Goal: Task Accomplishment & Management: Use online tool/utility

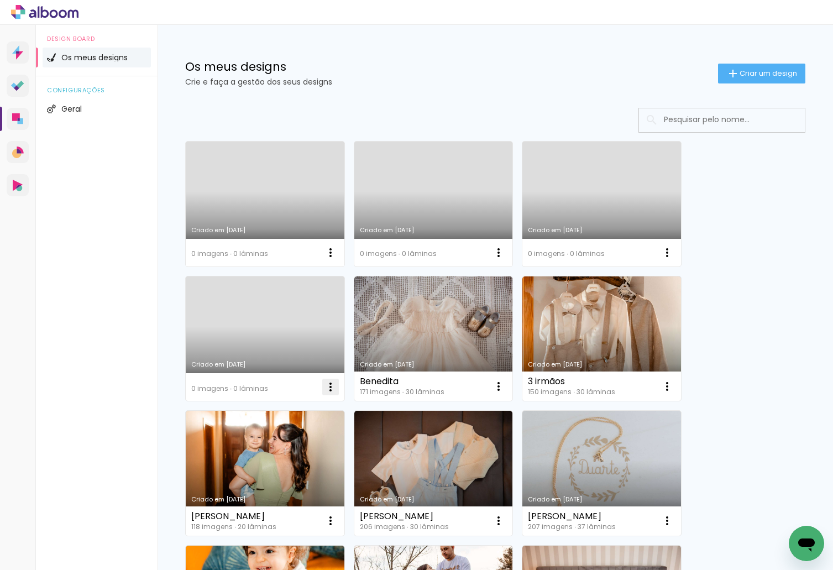
click at [328, 390] on iron-icon at bounding box center [330, 386] width 13 height 13
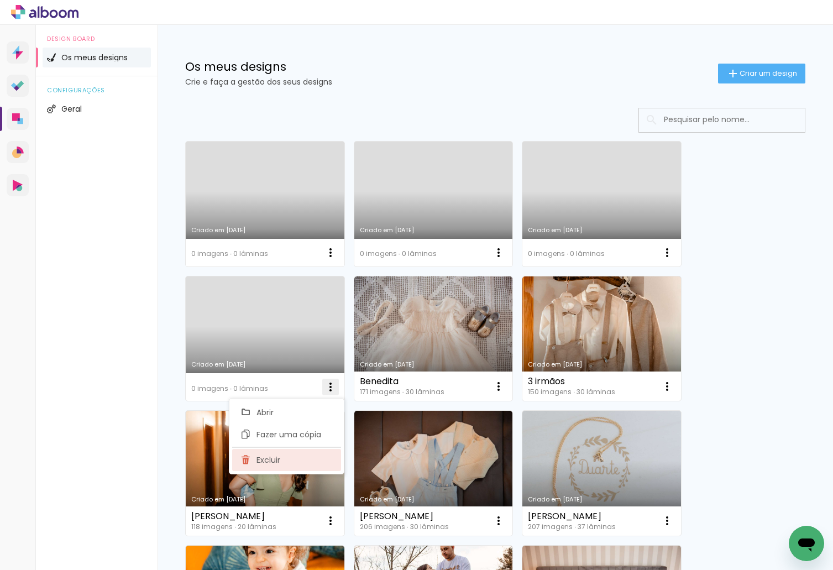
click at [300, 462] on paper-item "Excluir" at bounding box center [286, 460] width 109 height 22
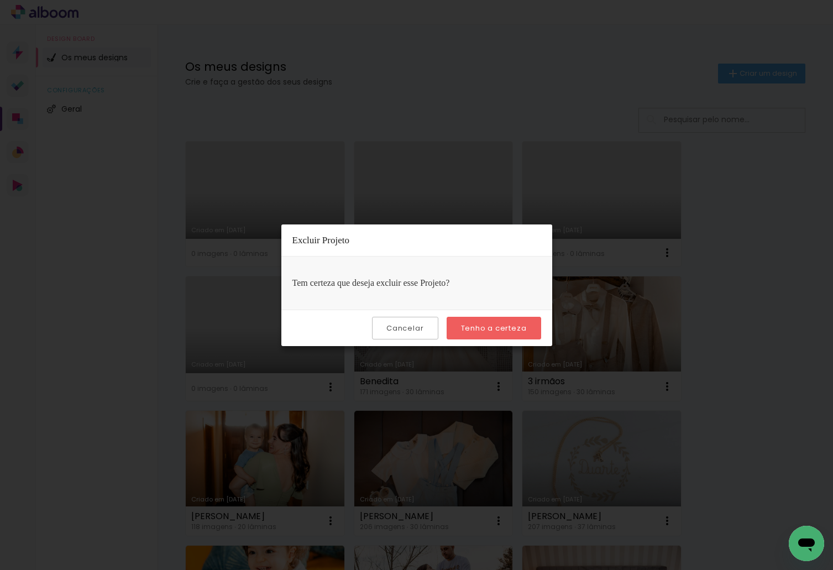
click at [0, 0] on slot "Tenho a certeza" at bounding box center [0, 0] width 0 height 0
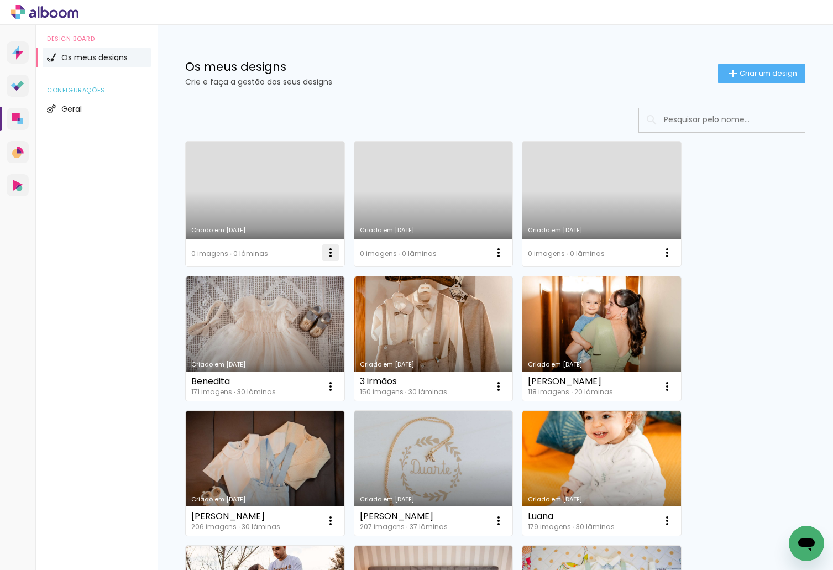
click at [330, 248] on iron-icon at bounding box center [330, 252] width 13 height 13
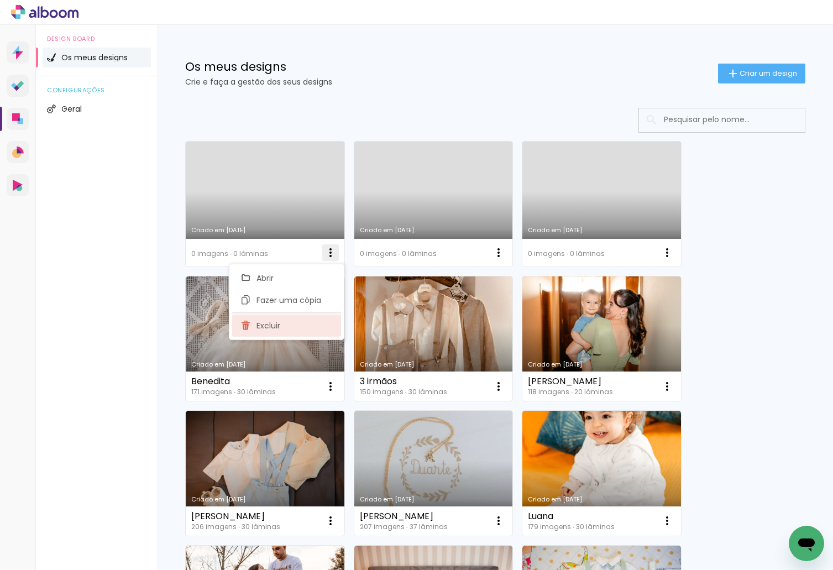
click at [304, 332] on paper-item "Excluir" at bounding box center [286, 326] width 109 height 22
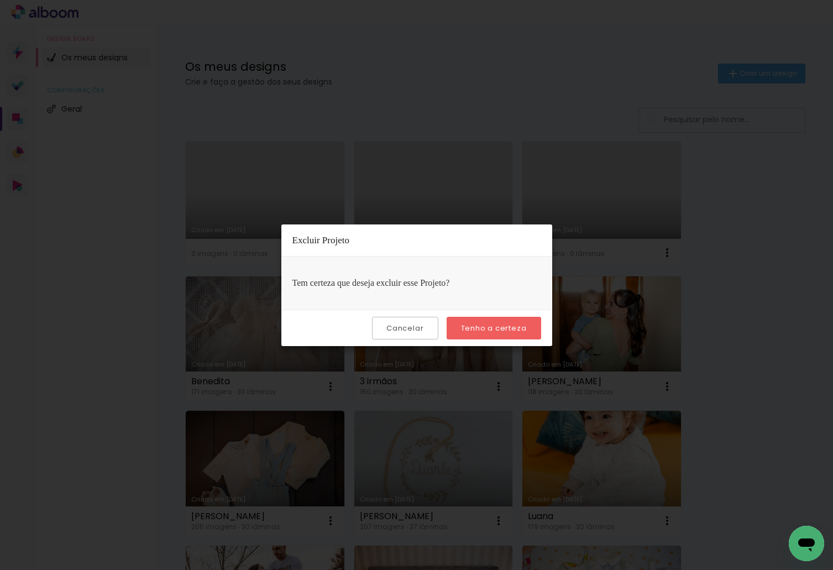
click at [0, 0] on slot "Tenho a certeza" at bounding box center [0, 0] width 0 height 0
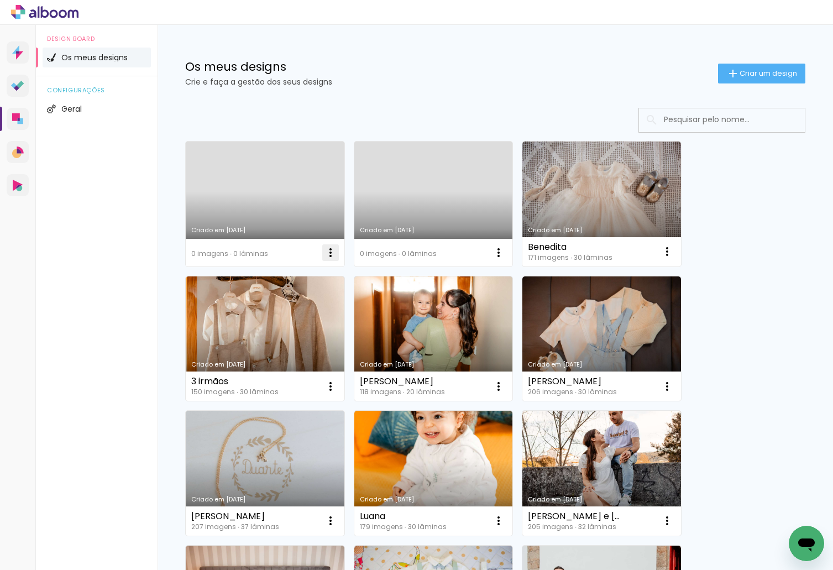
click at [329, 252] on iron-icon at bounding box center [330, 252] width 13 height 13
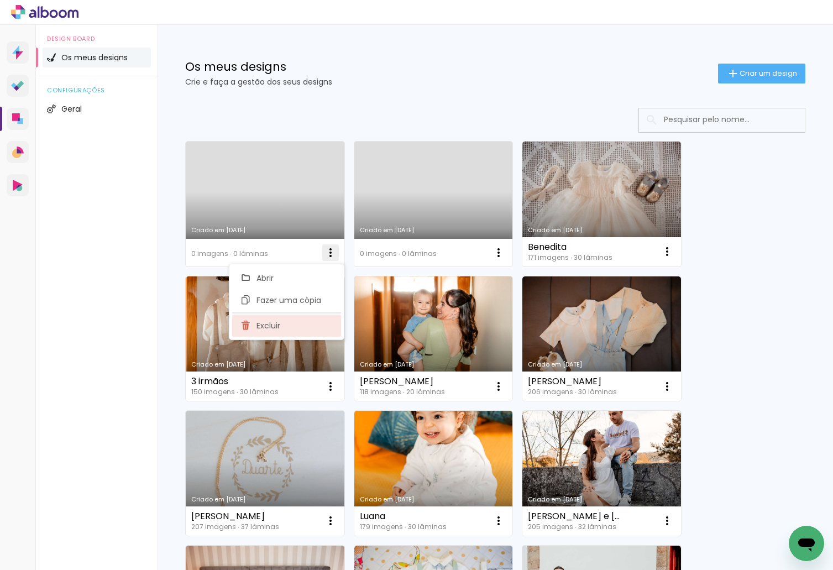
click at [292, 320] on paper-item "Excluir" at bounding box center [286, 326] width 109 height 22
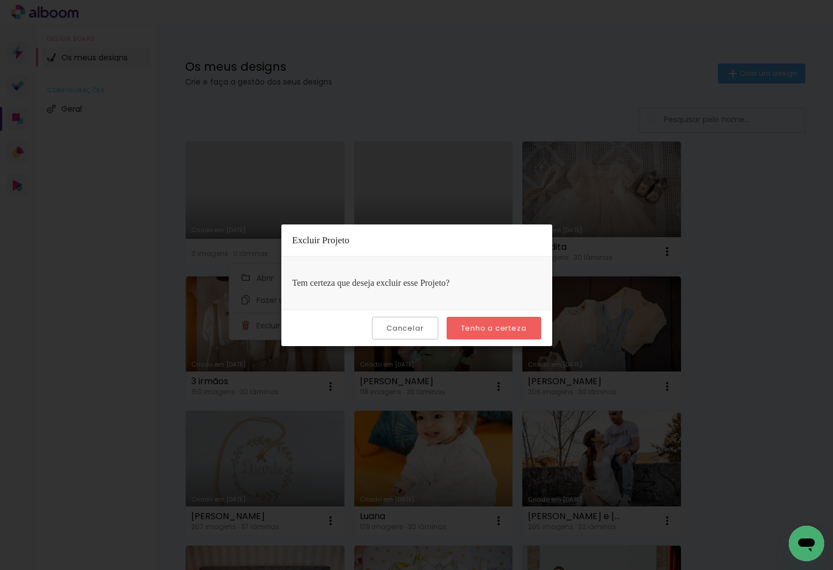
click at [0, 0] on slot "Tenho a certeza" at bounding box center [0, 0] width 0 height 0
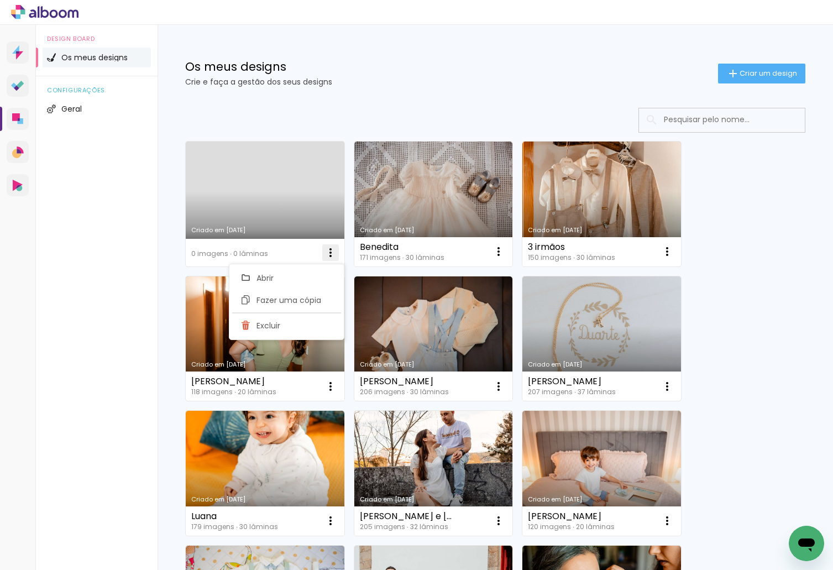
click at [332, 251] on iron-icon at bounding box center [330, 252] width 13 height 13
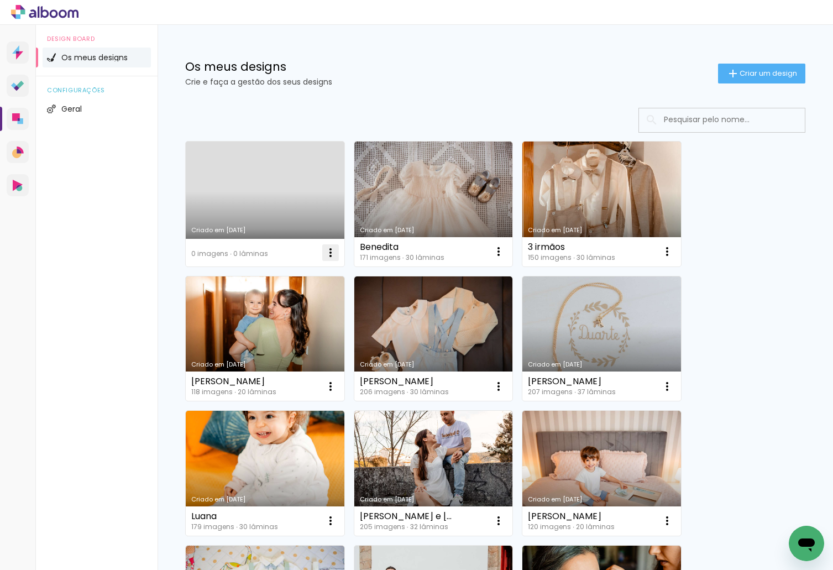
click at [332, 251] on iron-icon at bounding box center [330, 252] width 13 height 13
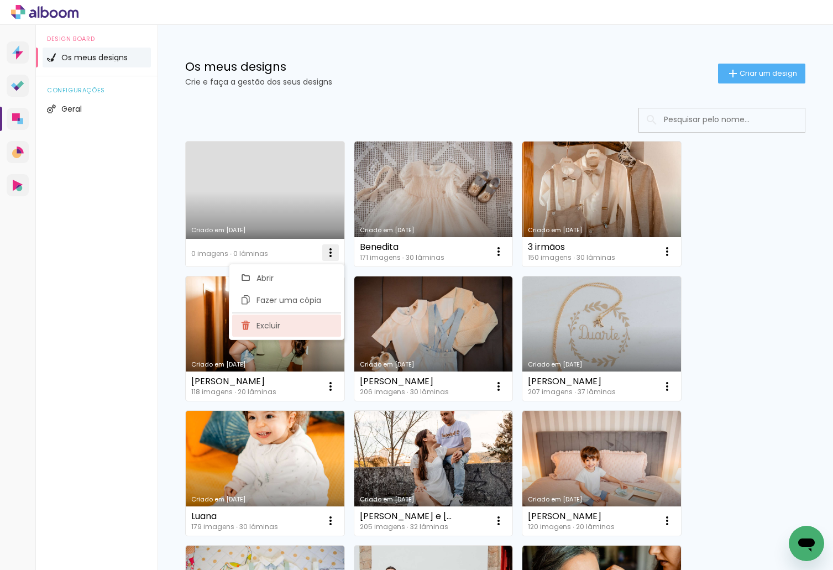
click at [316, 322] on paper-item "Excluir" at bounding box center [286, 326] width 109 height 22
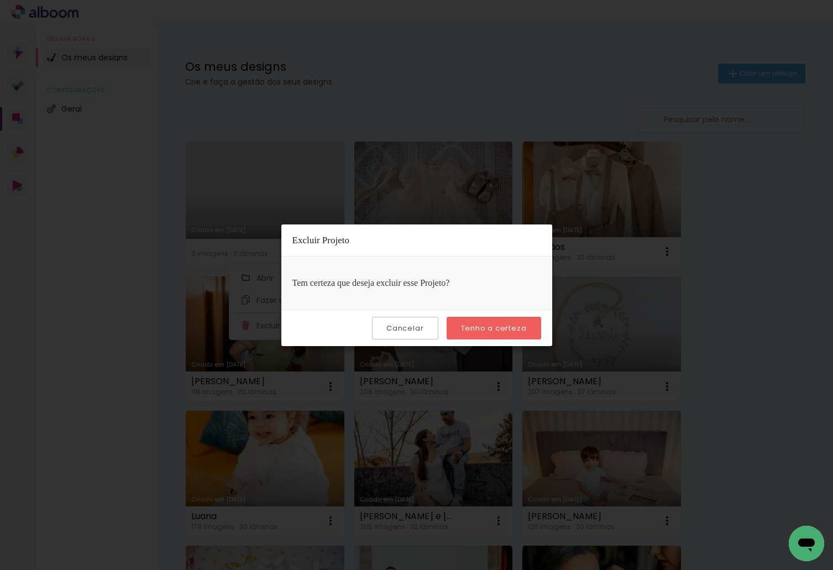
click at [0, 0] on slot "Tenho a certeza" at bounding box center [0, 0] width 0 height 0
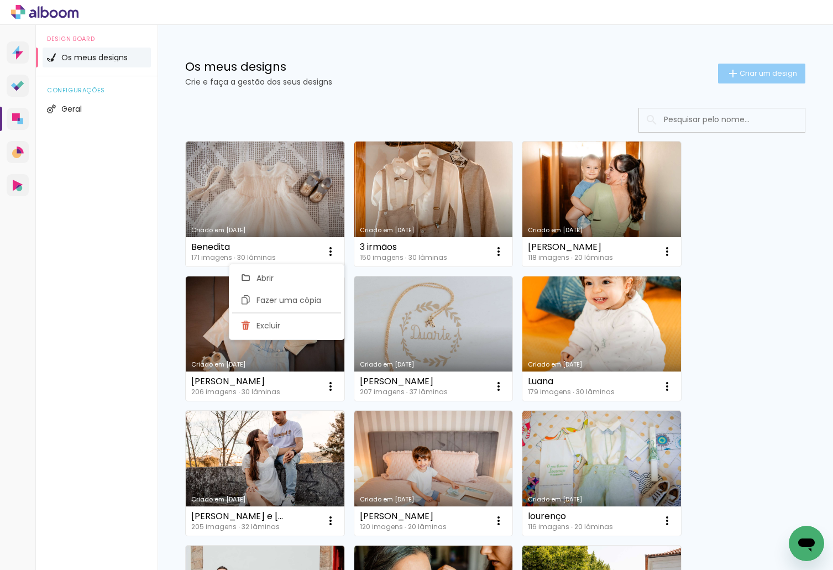
click at [740, 72] on span "Criar um design" at bounding box center [768, 73] width 57 height 7
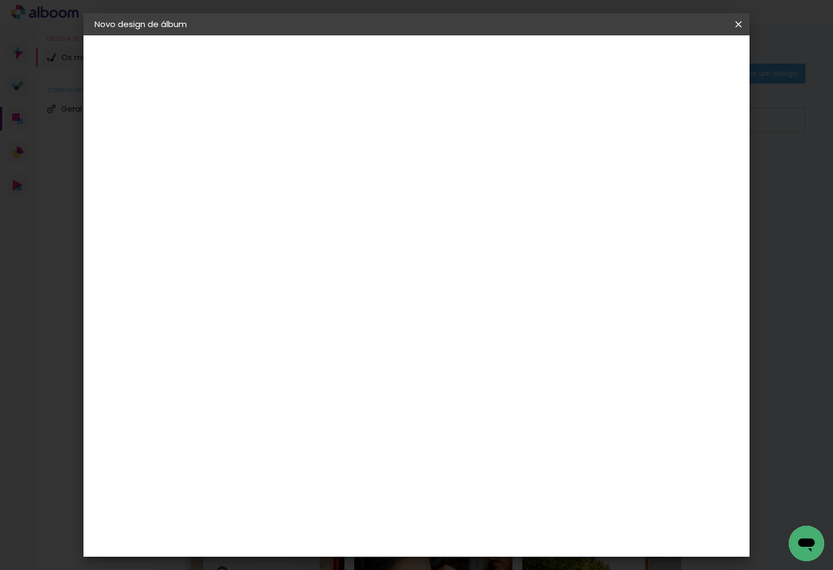
click at [275, 153] on input at bounding box center [275, 148] width 0 height 17
type input "Tomé"
type paper-input "Tomé"
click at [0, 0] on slot "Avançar" at bounding box center [0, 0] width 0 height 0
click at [341, 242] on paper-item "DreambooksPro" at bounding box center [292, 250] width 97 height 24
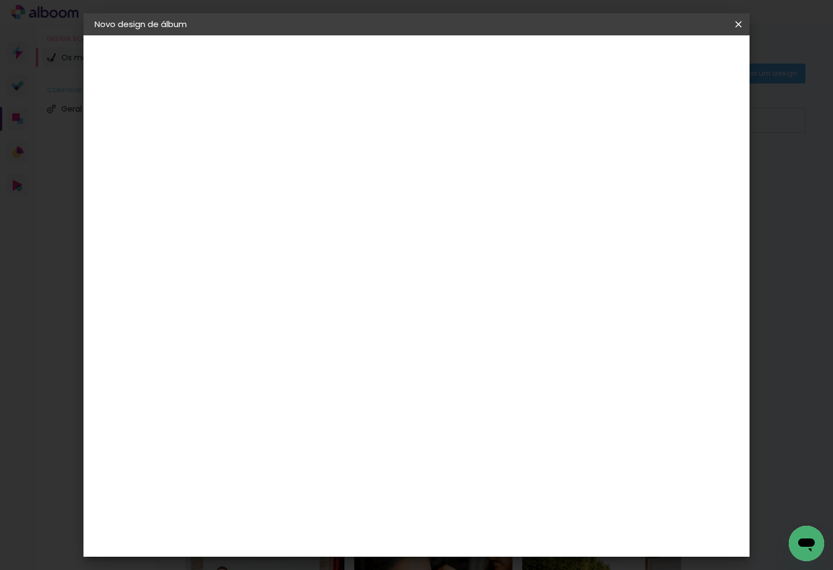
click at [0, 0] on slot "Avançar" at bounding box center [0, 0] width 0 height 0
click at [332, 201] on div at bounding box center [303, 201] width 56 height 1
click at [483, 190] on paper-item "Álbum" at bounding box center [488, 183] width 221 height 22
type input "Álbum"
click at [350, 547] on span "30 × 30" at bounding box center [324, 558] width 51 height 23
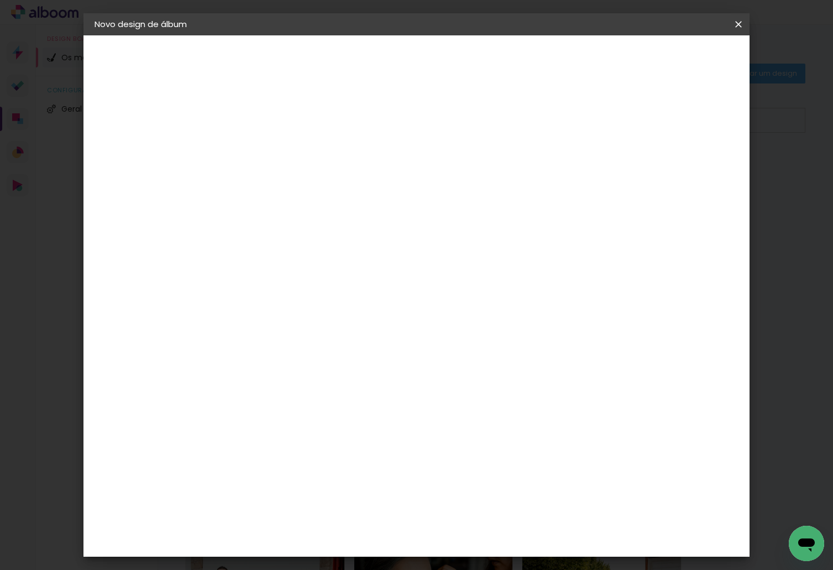
click at [0, 0] on slot "Avançar" at bounding box center [0, 0] width 0 height 0
click at [669, 55] on span "Iniciar design" at bounding box center [644, 59] width 50 height 8
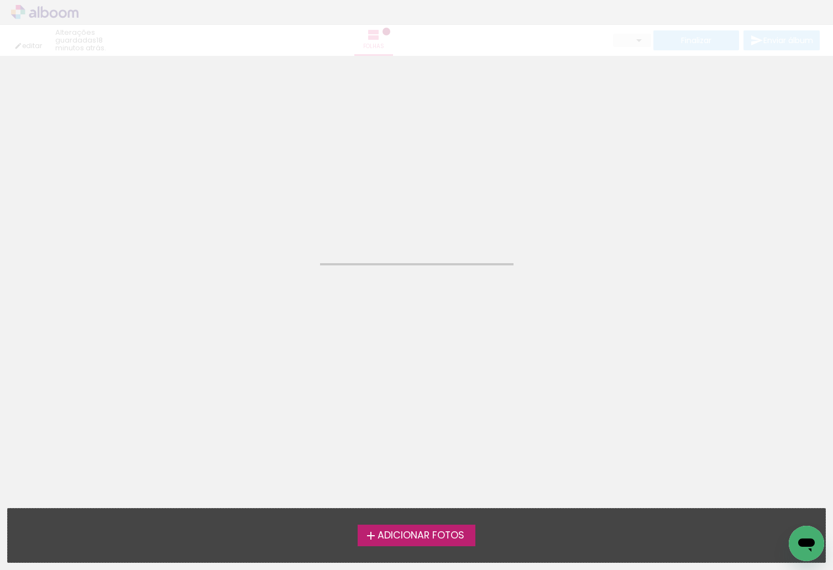
click at [423, 532] on span "Adicionar Fotos" at bounding box center [421, 536] width 87 height 10
click at [0, 0] on input "file" at bounding box center [0, 0] width 0 height 0
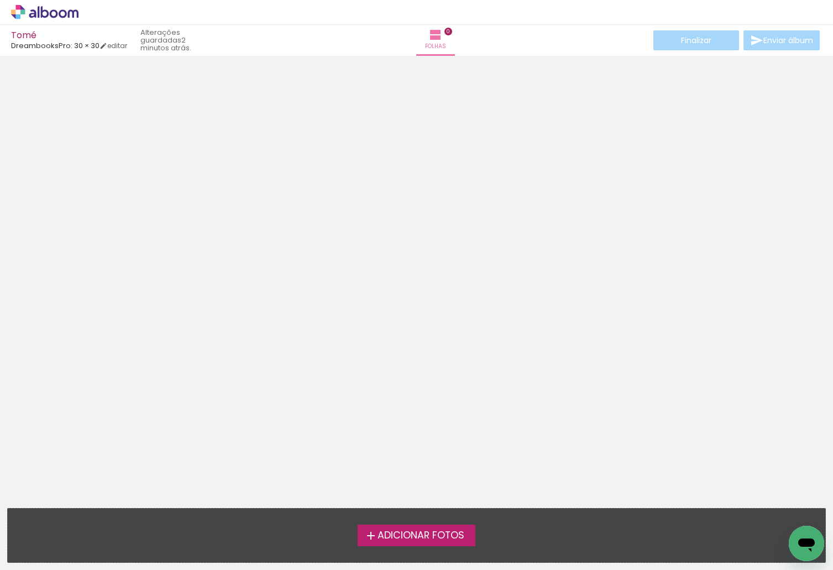
click at [406, 537] on span "Adicionar Fotos" at bounding box center [421, 536] width 87 height 10
click at [0, 0] on input "file" at bounding box center [0, 0] width 0 height 0
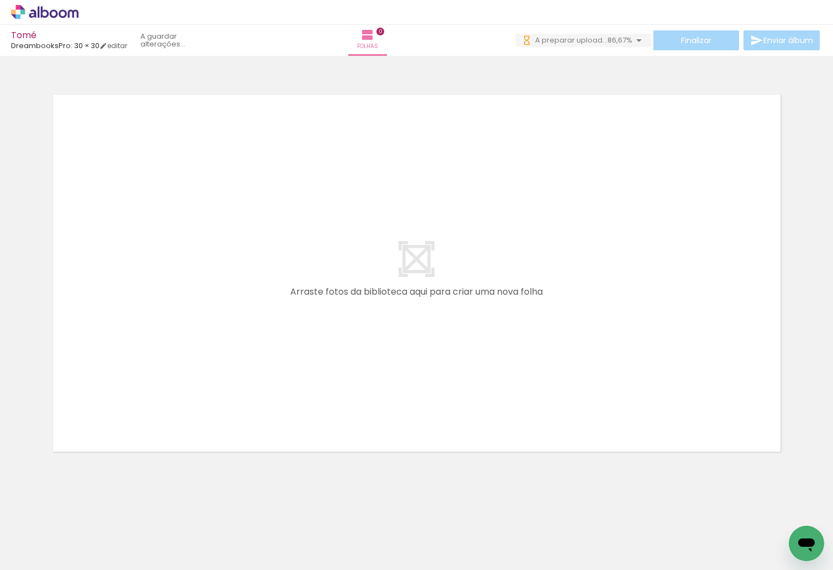
click at [39, 554] on span "Adicionar Fotos" at bounding box center [39, 555] width 33 height 12
click at [0, 0] on input "file" at bounding box center [0, 0] width 0 height 0
drag, startPoint x: 113, startPoint y: 546, endPoint x: 210, endPoint y: 498, distance: 108.0
click at [177, 348] on quentale-workspace at bounding box center [416, 285] width 833 height 570
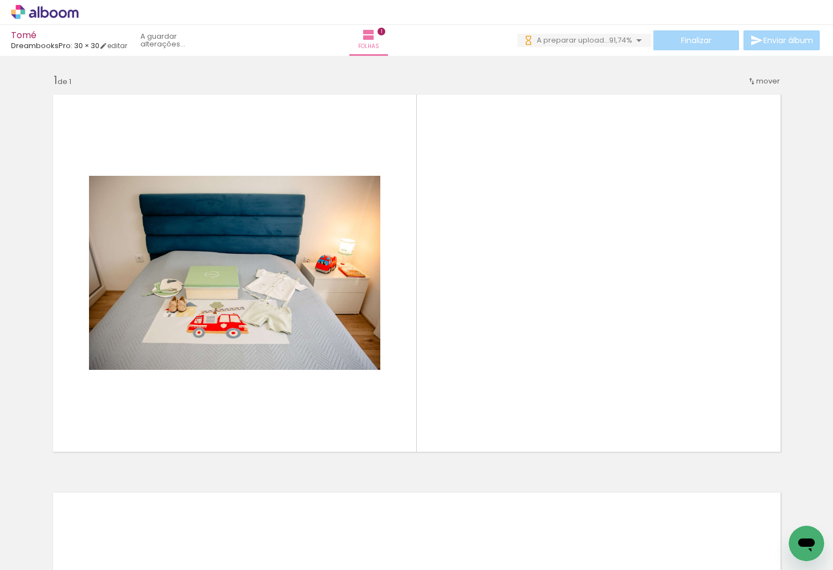
drag, startPoint x: 189, startPoint y: 544, endPoint x: 241, endPoint y: 511, distance: 61.6
click at [248, 402] on quentale-workspace at bounding box center [416, 285] width 833 height 570
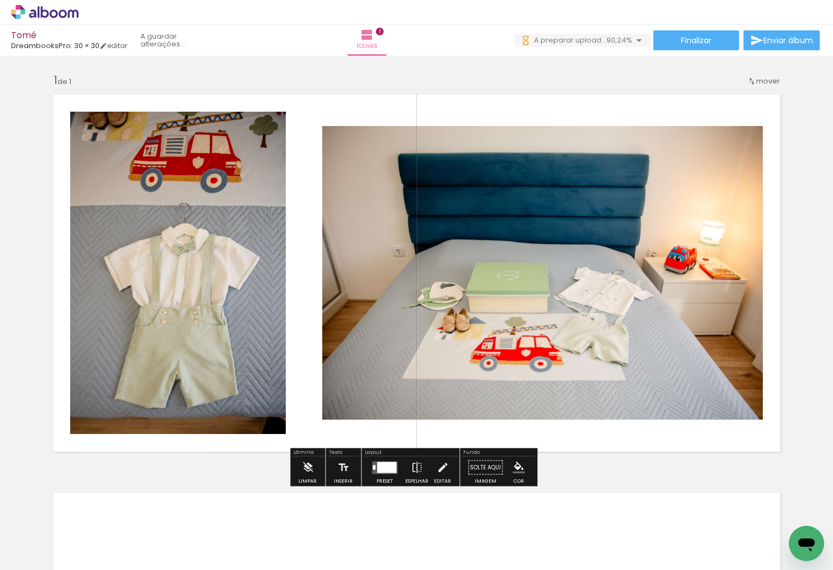
drag, startPoint x: 239, startPoint y: 540, endPoint x: 297, endPoint y: 520, distance: 61.2
click at [301, 390] on quentale-workspace at bounding box center [416, 285] width 833 height 570
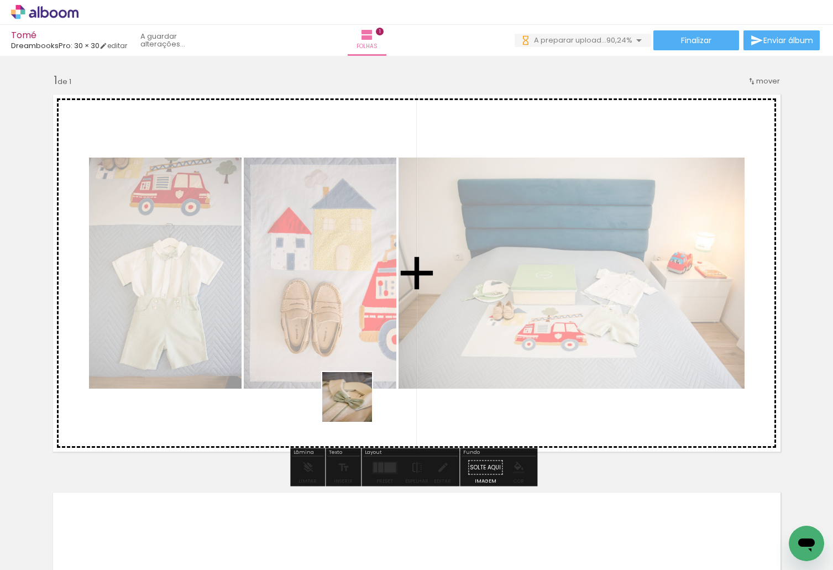
drag, startPoint x: 342, startPoint y: 449, endPoint x: 359, endPoint y: 532, distance: 84.6
click at [360, 388] on quentale-workspace at bounding box center [416, 285] width 833 height 570
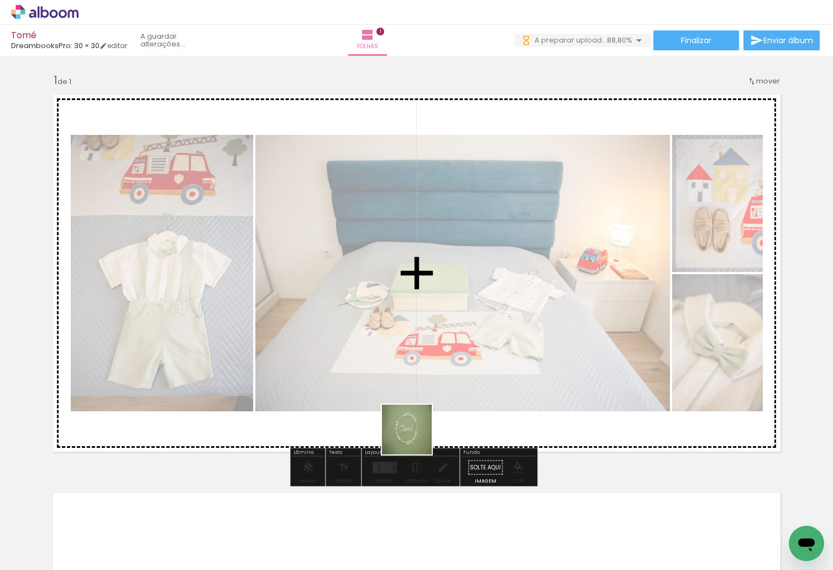
drag, startPoint x: 361, startPoint y: 528, endPoint x: 439, endPoint y: 366, distance: 179.5
click at [439, 366] on quentale-workspace at bounding box center [416, 285] width 833 height 570
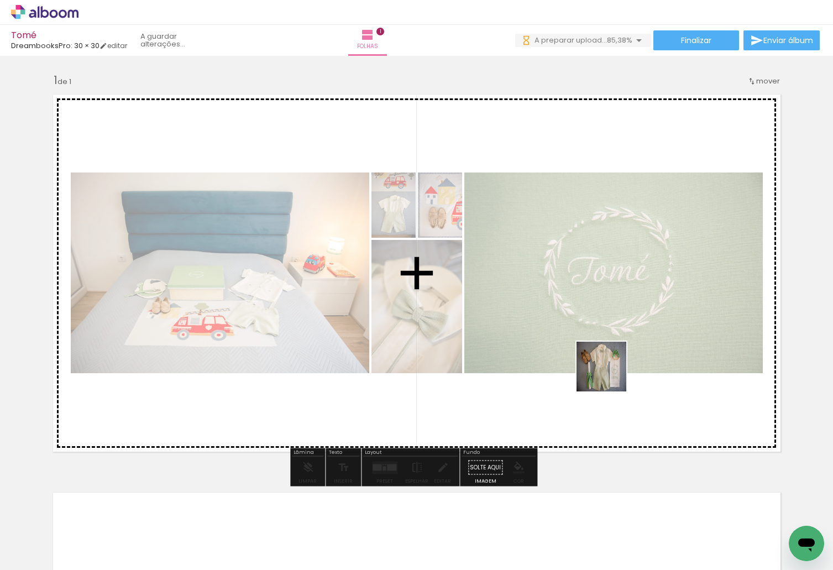
drag, startPoint x: 673, startPoint y: 533, endPoint x: 610, endPoint y: 375, distance: 170.4
click at [610, 375] on quentale-workspace at bounding box center [416, 285] width 833 height 570
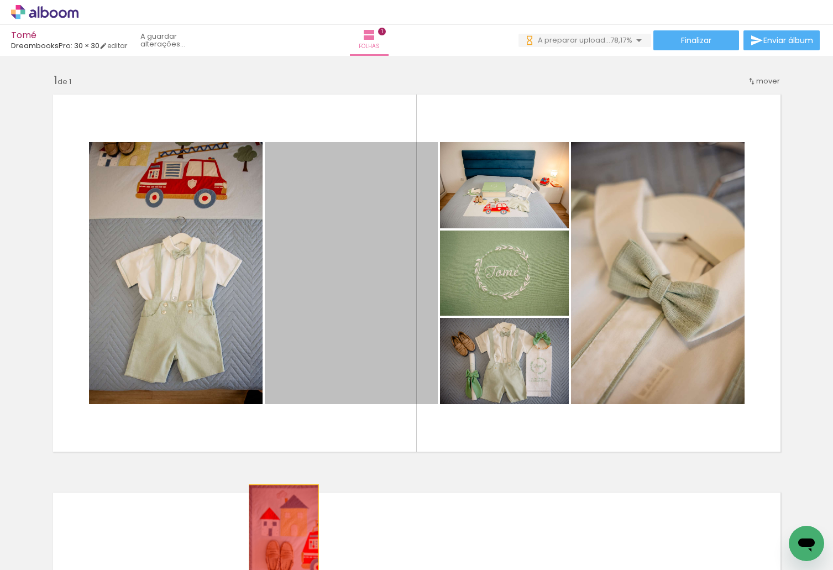
drag, startPoint x: 294, startPoint y: 516, endPoint x: 276, endPoint y: 547, distance: 35.4
click at [276, 547] on quentale-workspace at bounding box center [416, 285] width 833 height 570
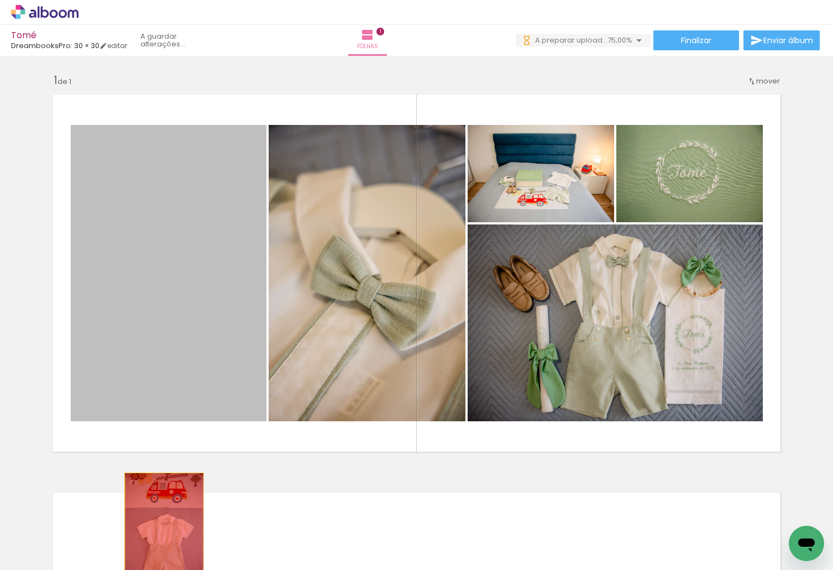
drag, startPoint x: 163, startPoint y: 377, endPoint x: 160, endPoint y: 532, distance: 155.4
click at [160, 532] on quentale-workspace at bounding box center [416, 285] width 833 height 570
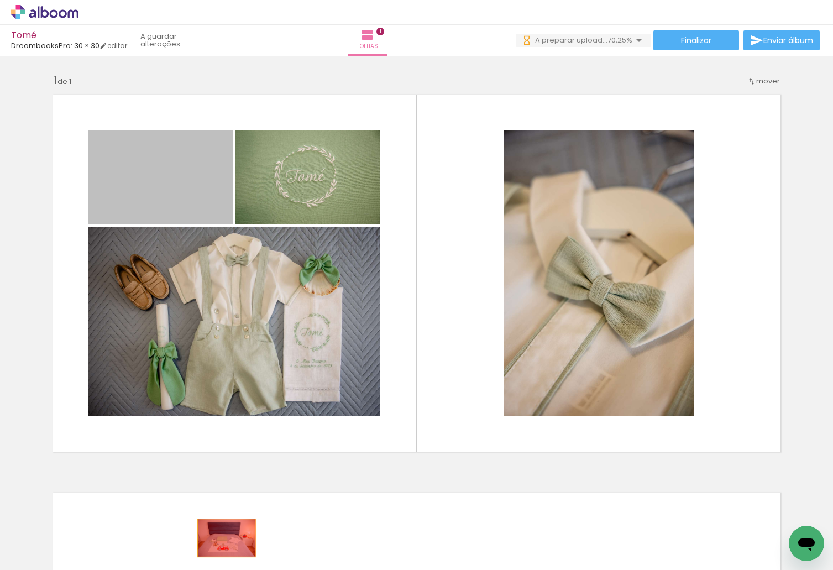
drag, startPoint x: 186, startPoint y: 241, endPoint x: 223, endPoint y: 535, distance: 295.8
click at [222, 537] on quentale-workspace at bounding box center [416, 285] width 833 height 570
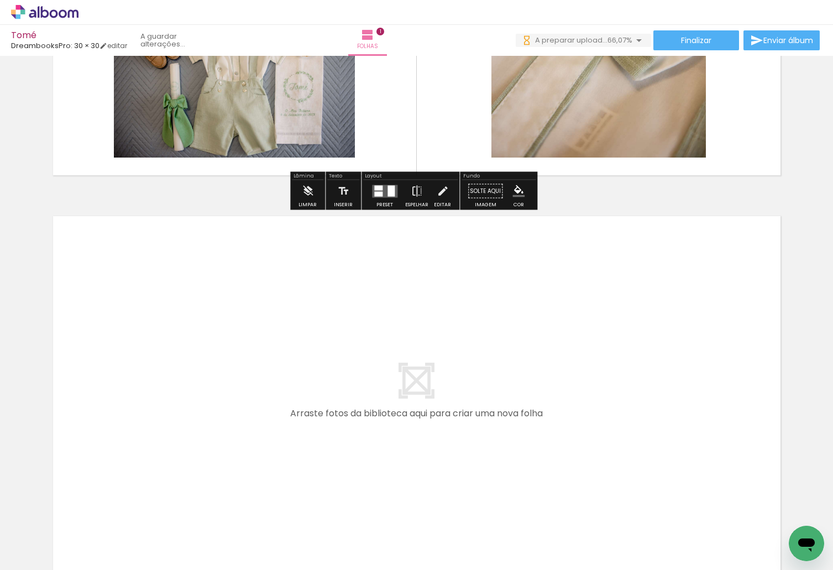
scroll to position [0, 474]
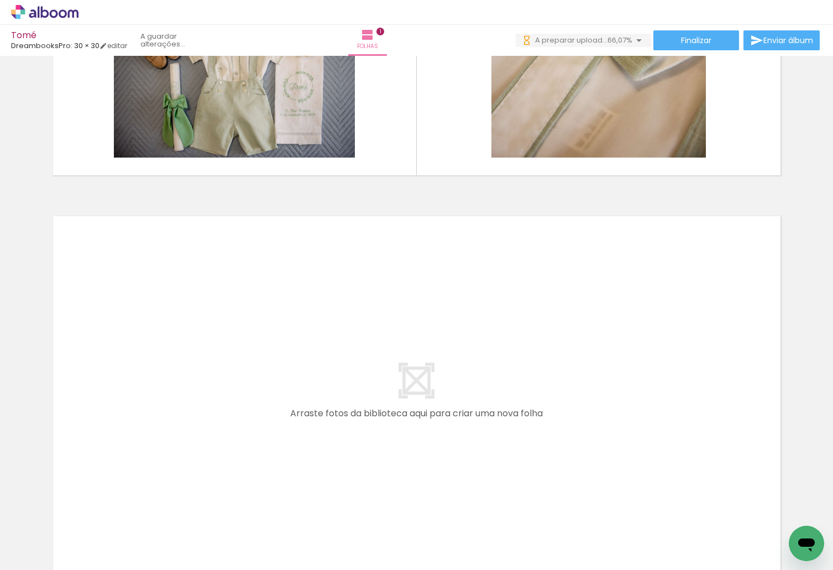
drag, startPoint x: 259, startPoint y: 528, endPoint x: 264, endPoint y: 407, distance: 120.6
click at [264, 407] on quentale-workspace at bounding box center [416, 285] width 833 height 570
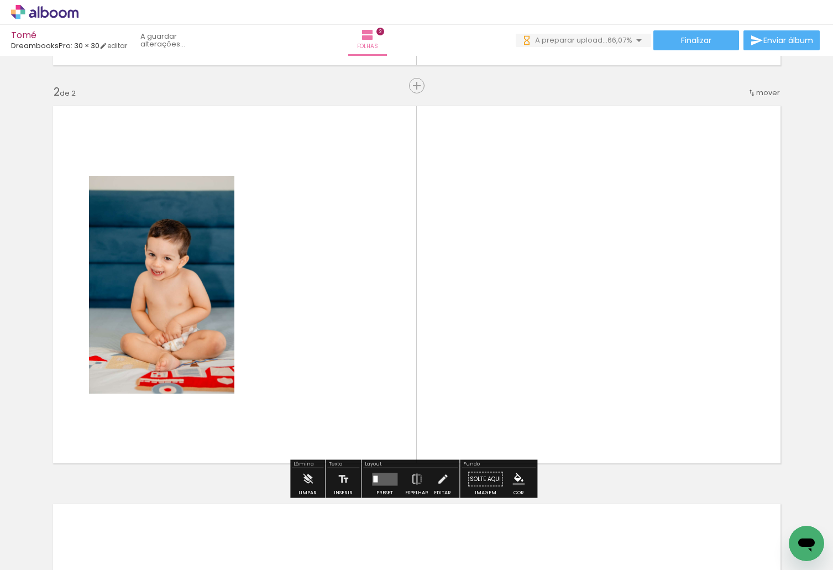
scroll to position [393, 0]
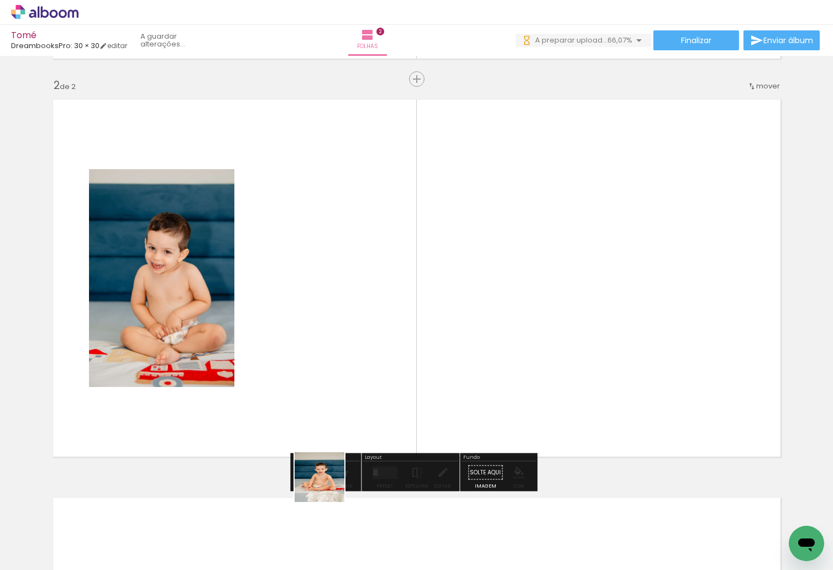
drag, startPoint x: 316, startPoint y: 531, endPoint x: 402, endPoint y: 551, distance: 88.6
click at [348, 358] on quentale-workspace at bounding box center [416, 285] width 833 height 570
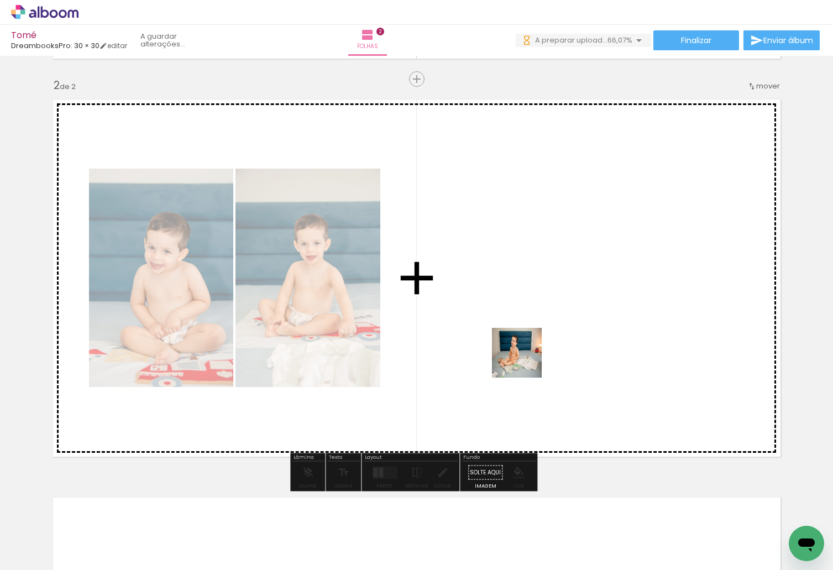
drag, startPoint x: 395, startPoint y: 535, endPoint x: 525, endPoint y: 361, distance: 217.6
click at [525, 361] on quentale-workspace at bounding box center [416, 285] width 833 height 570
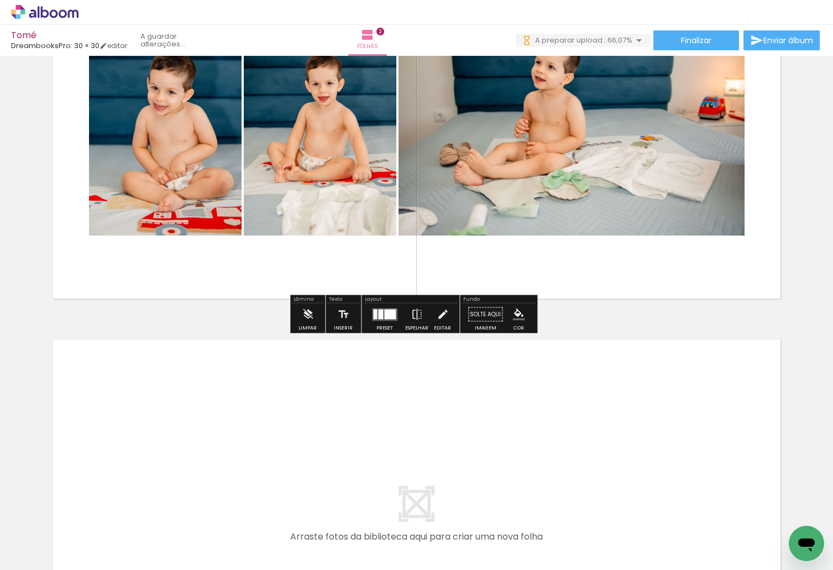
scroll to position [669, 0]
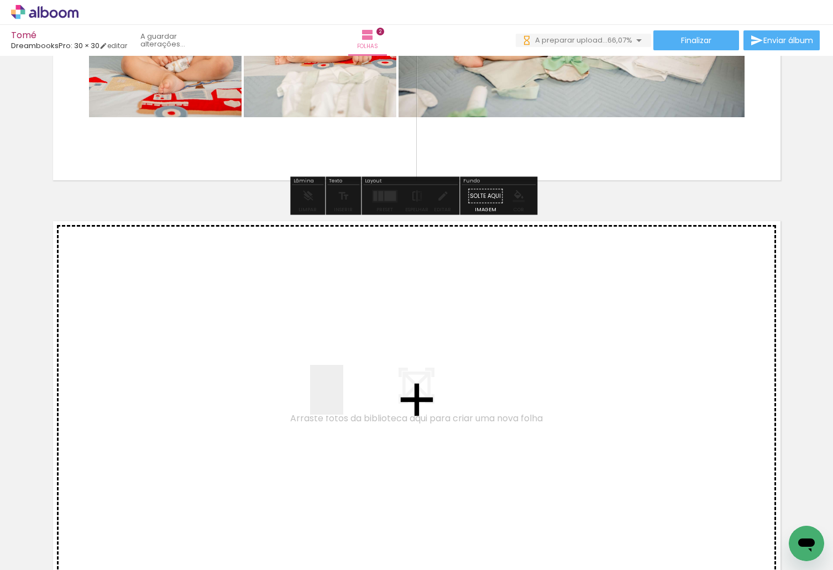
drag, startPoint x: 352, startPoint y: 411, endPoint x: 343, endPoint y: 398, distance: 15.9
click at [343, 398] on quentale-workspace at bounding box center [416, 285] width 833 height 570
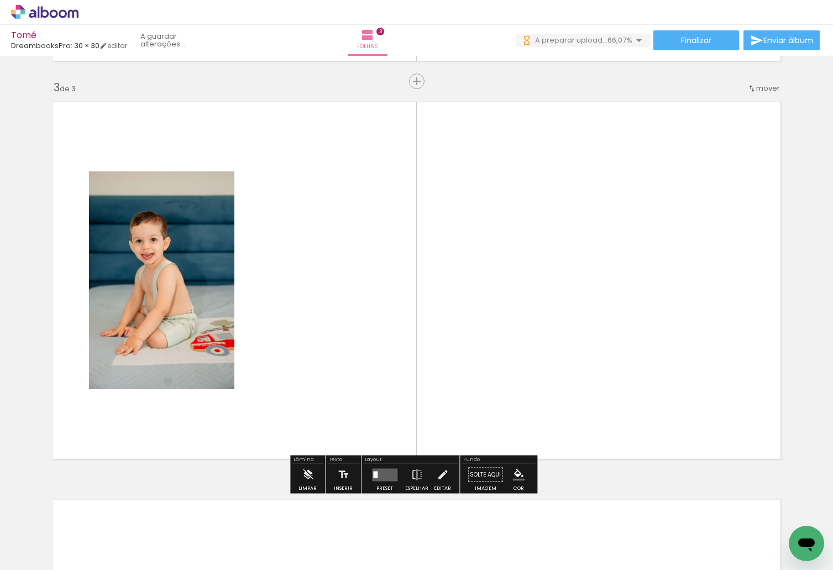
scroll to position [791, 0]
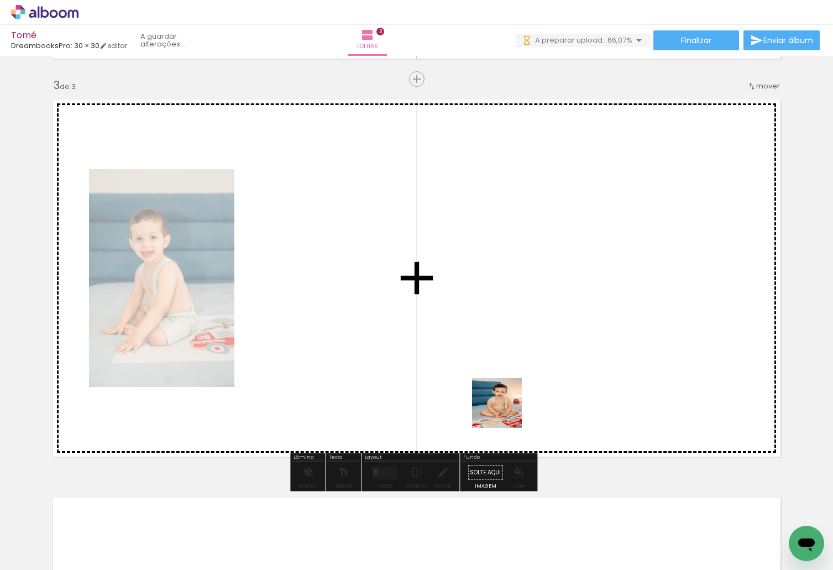
drag, startPoint x: 514, startPoint y: 491, endPoint x: 579, endPoint y: 514, distance: 69.4
click at [502, 371] on quentale-workspace at bounding box center [416, 285] width 833 height 570
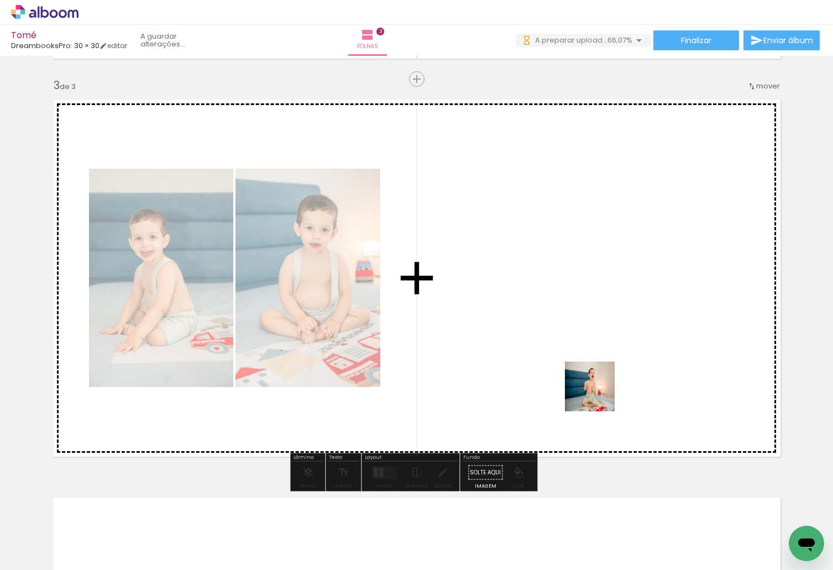
drag, startPoint x: 573, startPoint y: 532, endPoint x: 629, endPoint y: 526, distance: 56.2
click at [600, 389] on quentale-workspace at bounding box center [416, 285] width 833 height 570
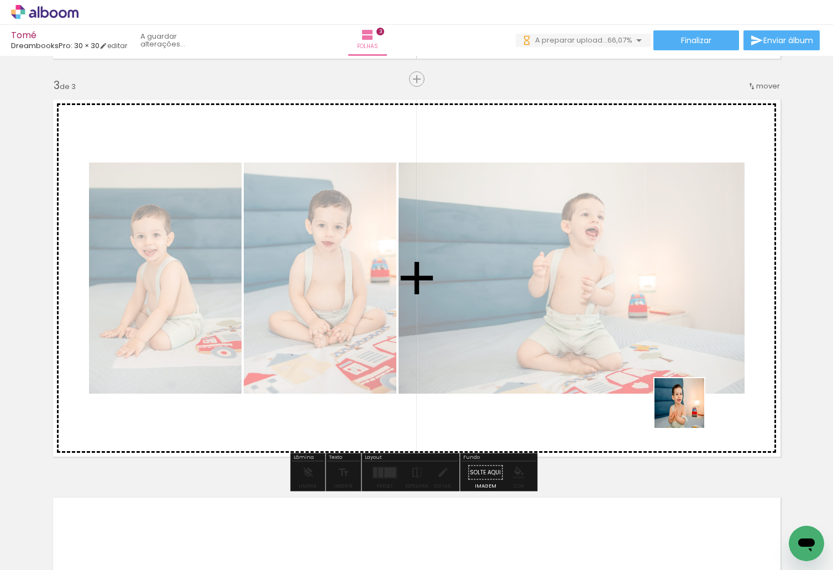
drag, startPoint x: 673, startPoint y: 447, endPoint x: 690, endPoint y: 401, distance: 49.3
click at [690, 401] on quentale-workspace at bounding box center [416, 285] width 833 height 570
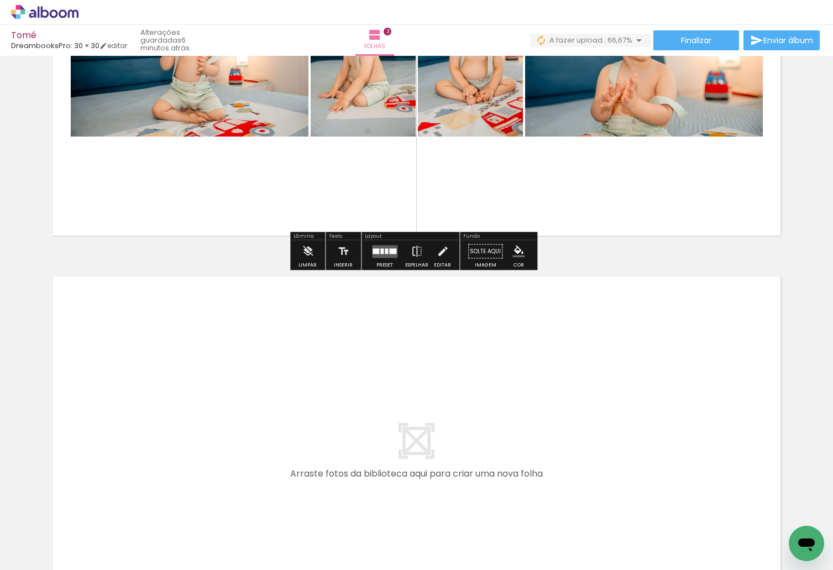
scroll to position [0, 715]
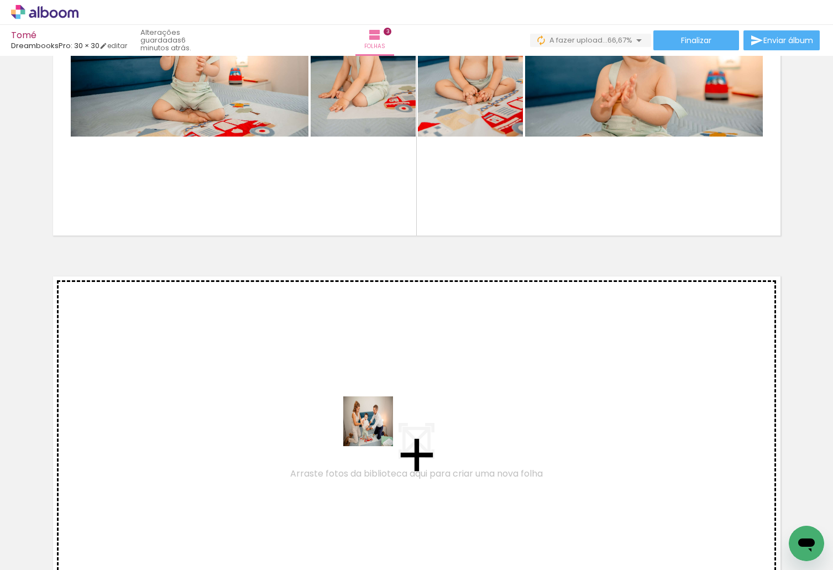
drag, startPoint x: 441, startPoint y: 511, endPoint x: 630, endPoint y: 552, distance: 194.0
click at [370, 423] on quentale-workspace at bounding box center [416, 285] width 833 height 570
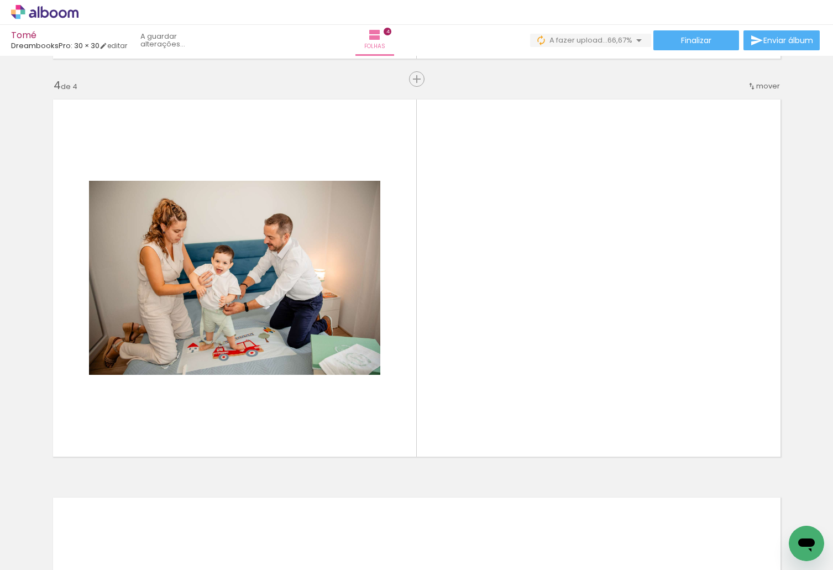
scroll to position [1189, 0]
drag, startPoint x: 637, startPoint y: 519, endPoint x: 530, endPoint y: 310, distance: 234.9
click at [530, 310] on quentale-workspace at bounding box center [416, 285] width 833 height 570
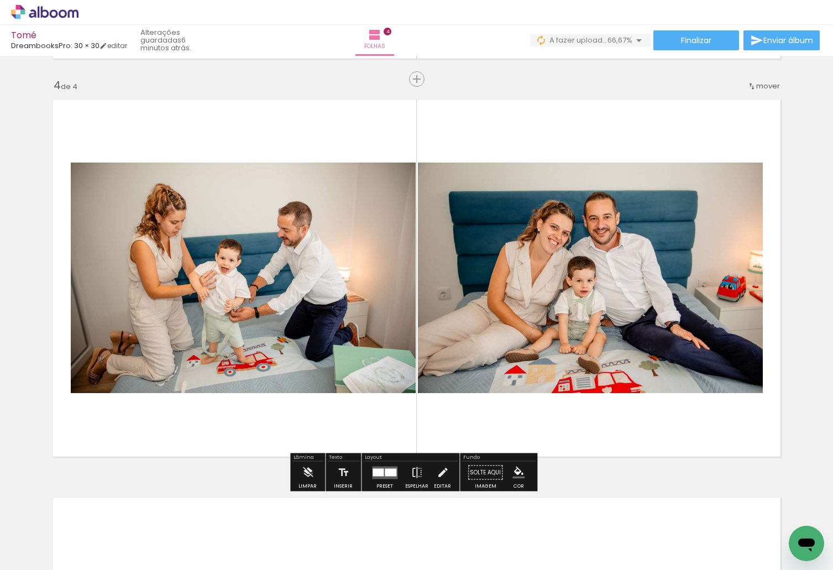
scroll to position [0, 1041]
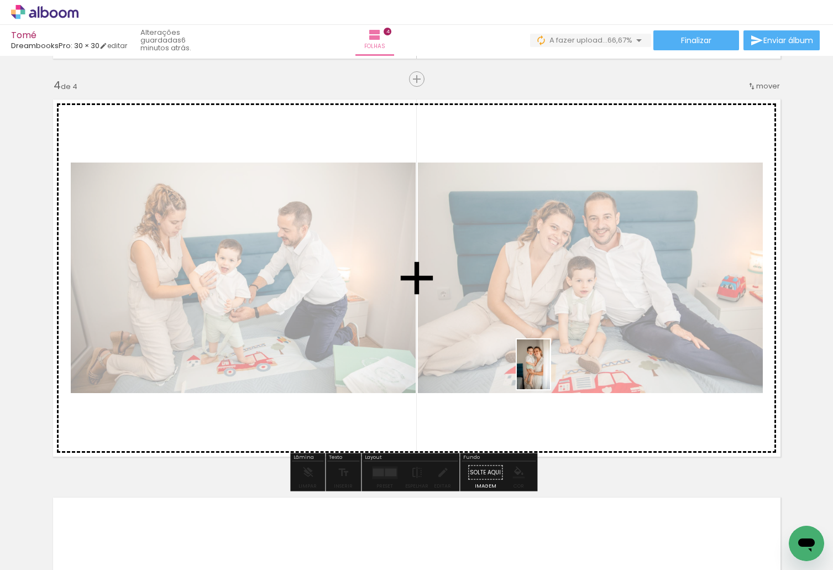
drag, startPoint x: 434, startPoint y: 480, endPoint x: 550, endPoint y: 373, distance: 157.6
click at [550, 373] on quentale-workspace at bounding box center [416, 285] width 833 height 570
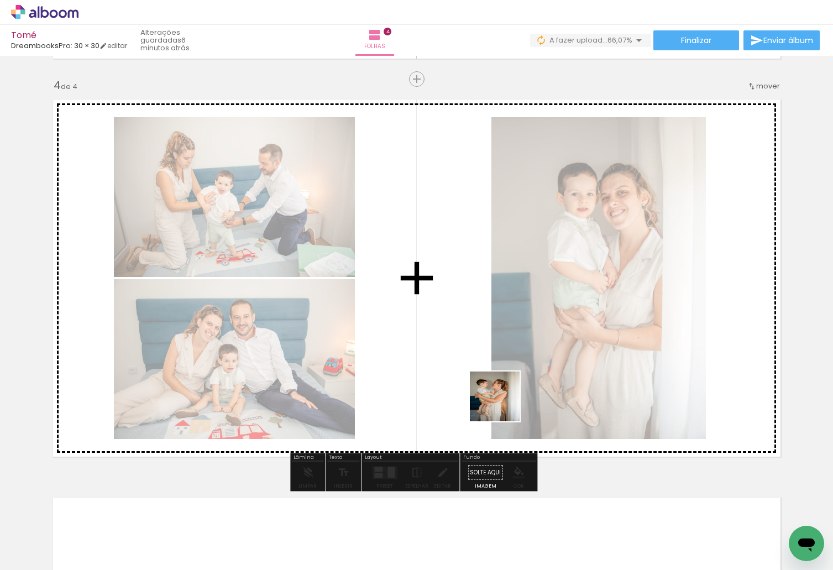
drag, startPoint x: 496, startPoint y: 530, endPoint x: 503, endPoint y: 405, distance: 125.7
click at [503, 405] on quentale-workspace at bounding box center [416, 285] width 833 height 570
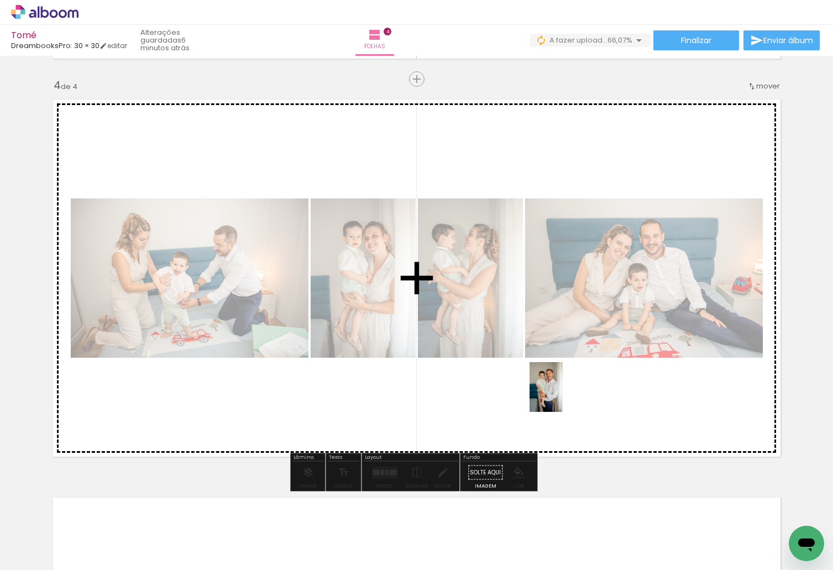
drag, startPoint x: 556, startPoint y: 529, endPoint x: 563, endPoint y: 395, distance: 134.5
click at [563, 395] on quentale-workspace at bounding box center [416, 285] width 833 height 570
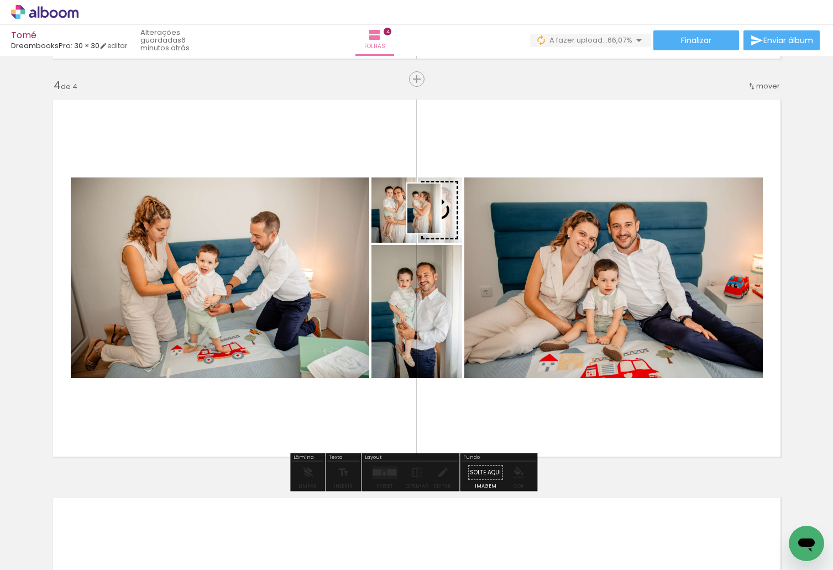
drag, startPoint x: 436, startPoint y: 534, endPoint x: 441, endPoint y: 217, distance: 317.3
click at [441, 217] on quentale-workspace at bounding box center [416, 285] width 833 height 570
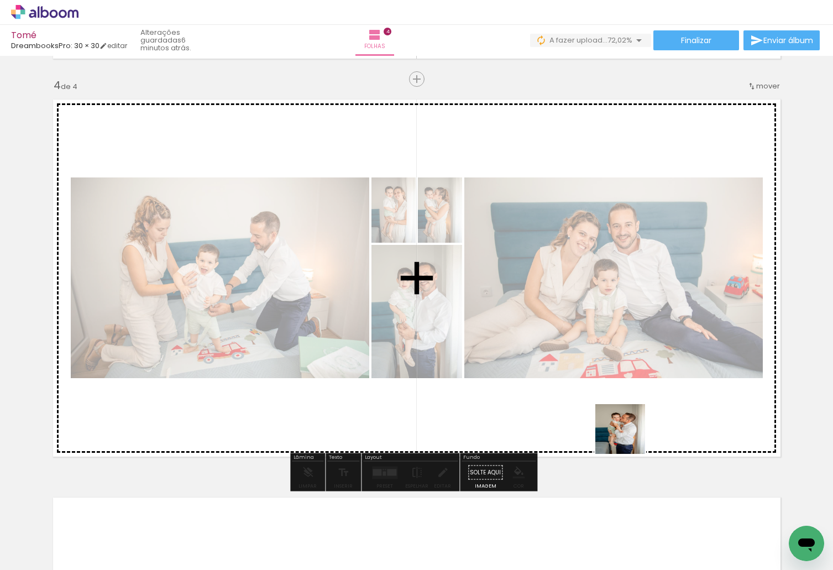
drag, startPoint x: 652, startPoint y: 472, endPoint x: 594, endPoint y: 380, distance: 108.6
click at [594, 380] on quentale-workspace at bounding box center [416, 285] width 833 height 570
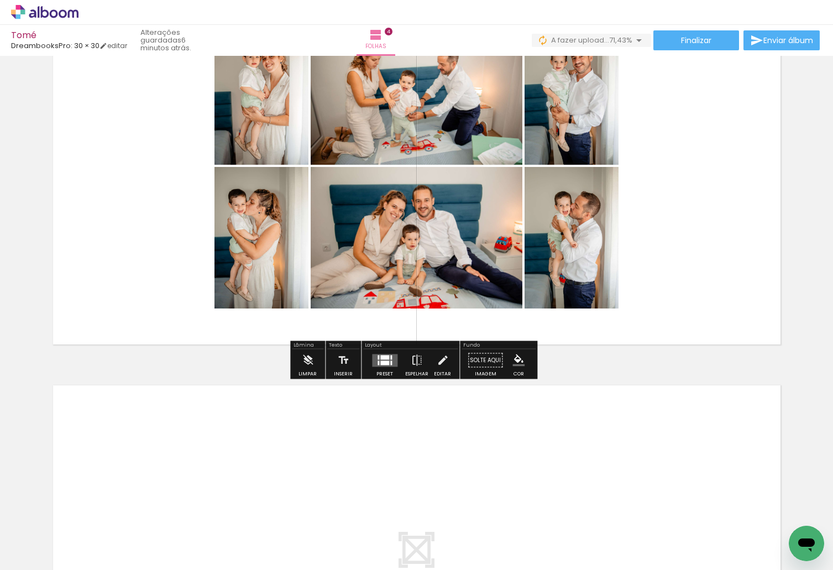
scroll to position [1410, 0]
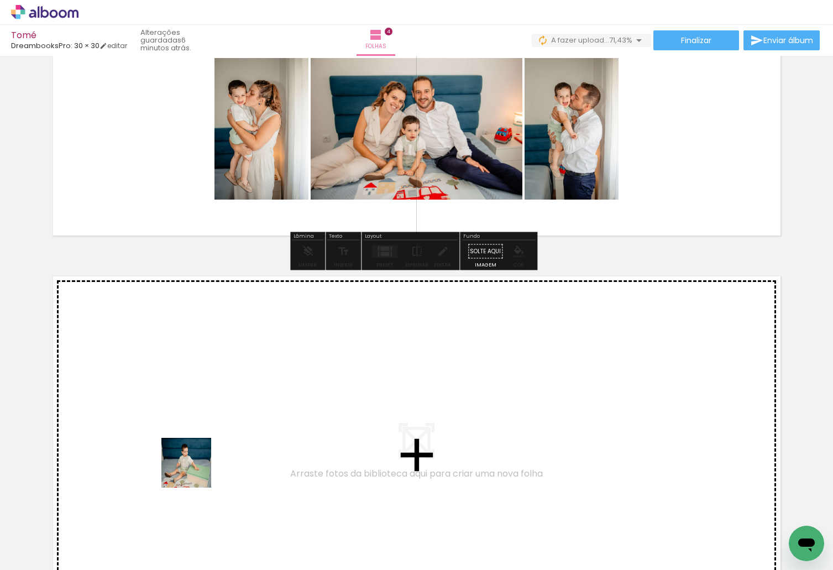
drag, startPoint x: 188, startPoint y: 524, endPoint x: 266, endPoint y: 564, distance: 87.8
click at [198, 444] on quentale-workspace at bounding box center [416, 285] width 833 height 570
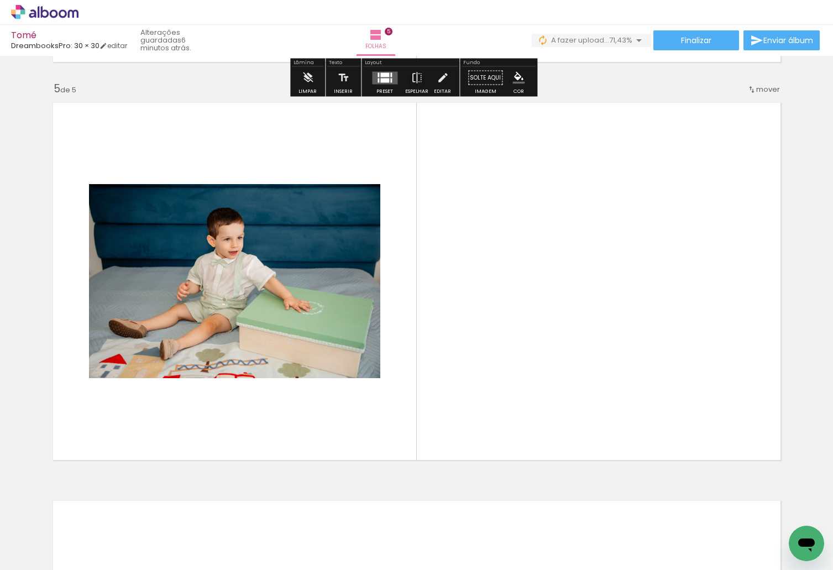
scroll to position [1587, 0]
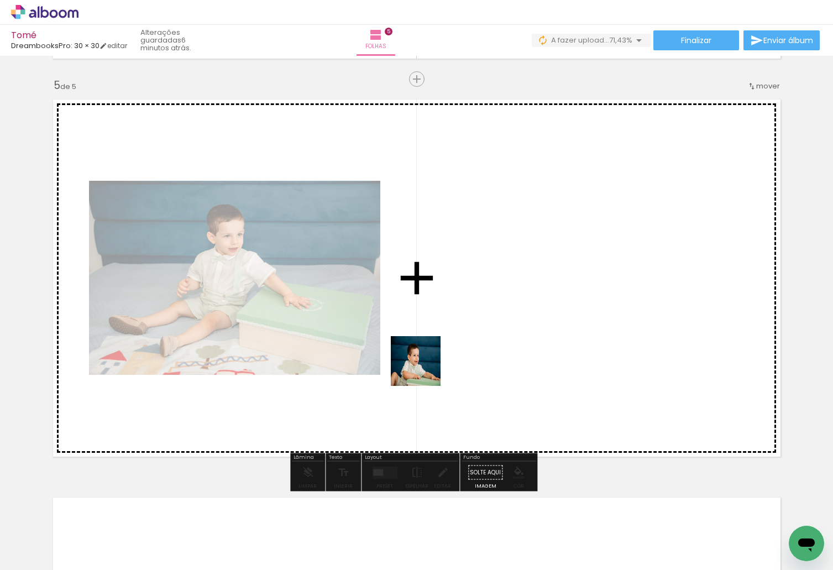
drag, startPoint x: 258, startPoint y: 540, endPoint x: 430, endPoint y: 363, distance: 247.1
click at [430, 363] on quentale-workspace at bounding box center [416, 285] width 833 height 570
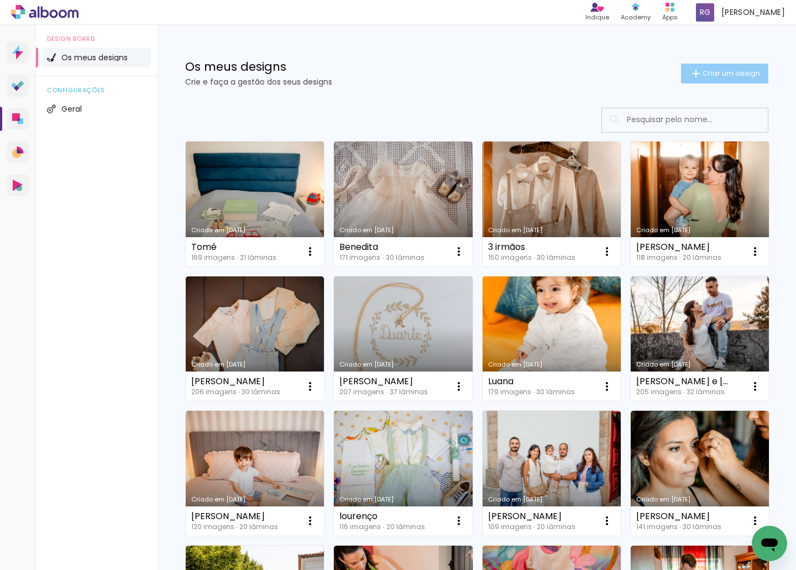
click at [709, 77] on span "Criar um design" at bounding box center [731, 73] width 57 height 7
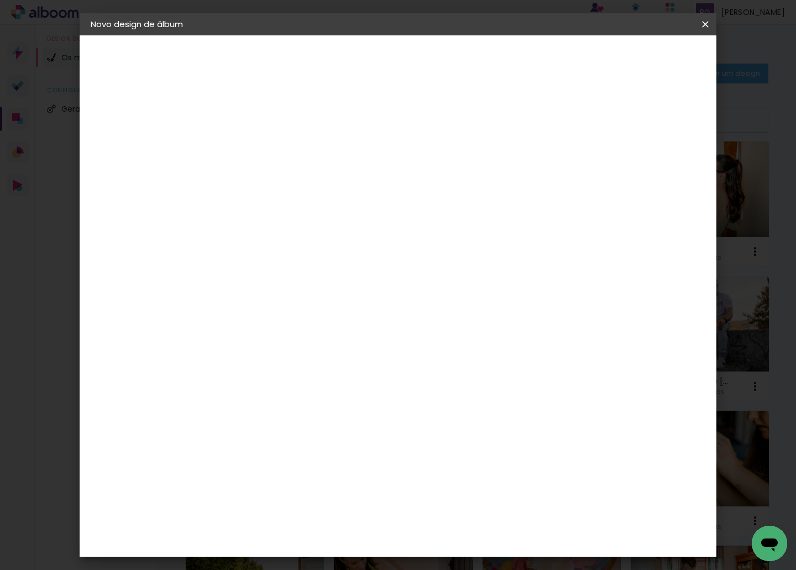
click at [271, 157] on div at bounding box center [271, 157] width 0 height 1
type input "MADALENA"
type paper-input "MADALENA"
click at [0, 0] on slot "Avançar" at bounding box center [0, 0] width 0 height 0
click at [336, 256] on paper-item "DreambooksPro" at bounding box center [288, 250] width 97 height 24
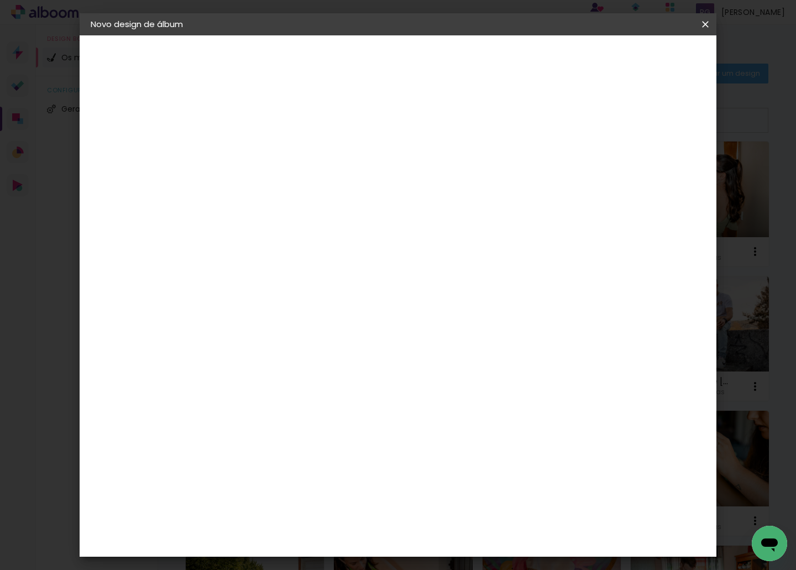
click at [433, 55] on paper-button "Avançar" at bounding box center [406, 58] width 54 height 19
click at [332, 196] on paper-input-container "Linha" at bounding box center [300, 193] width 64 height 28
click at [472, 191] on paper-item "Álbum" at bounding box center [469, 183] width 221 height 22
type input "Álbum"
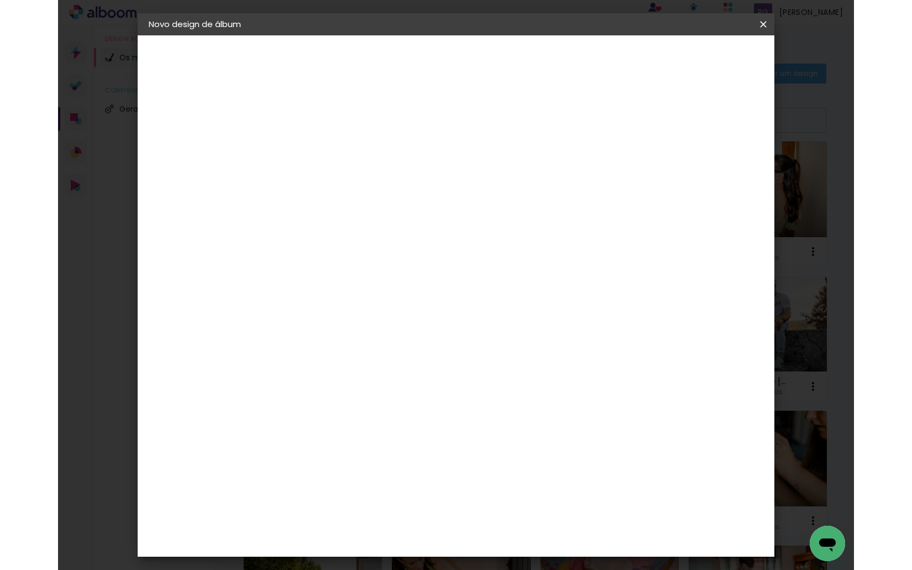
scroll to position [55, 0]
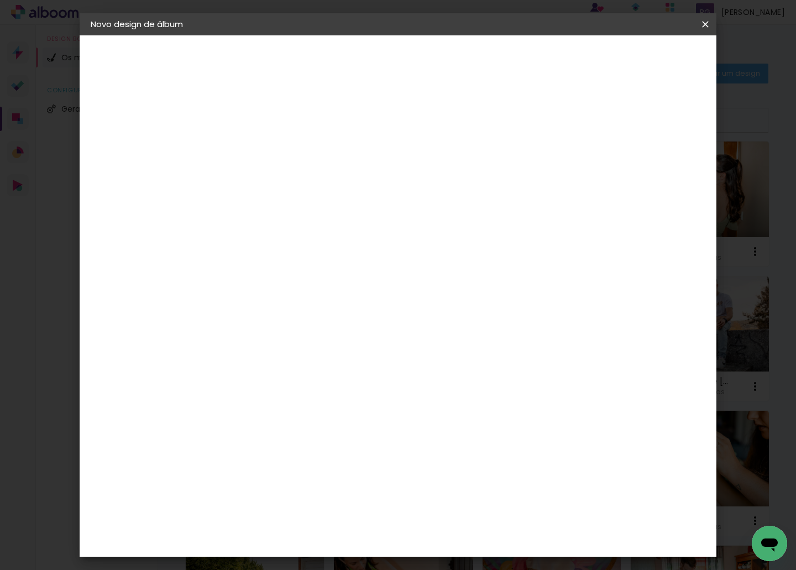
click at [346, 492] on span "30 × 30" at bounding box center [320, 503] width 51 height 23
click at [0, 0] on slot "Avançar" at bounding box center [0, 0] width 0 height 0
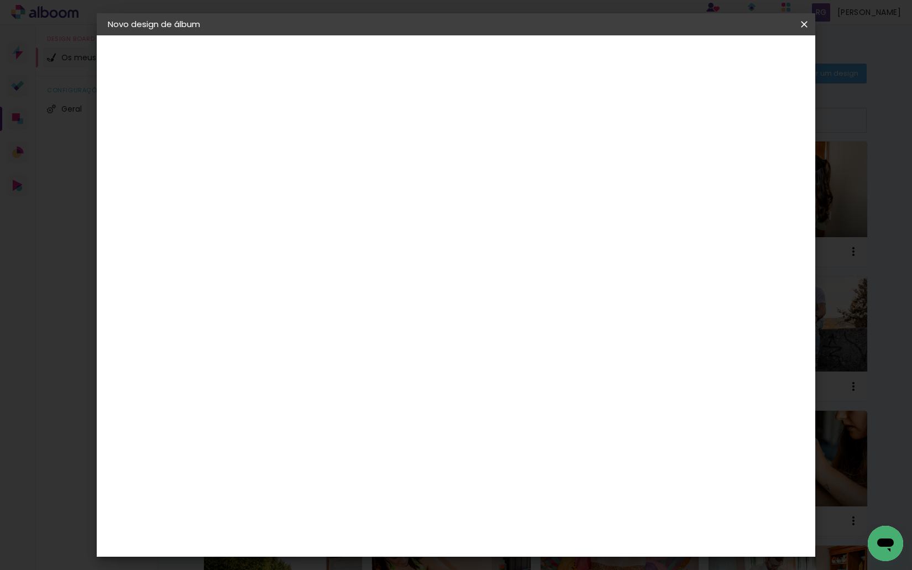
click at [735, 62] on span "Iniciar design" at bounding box center [710, 59] width 50 height 8
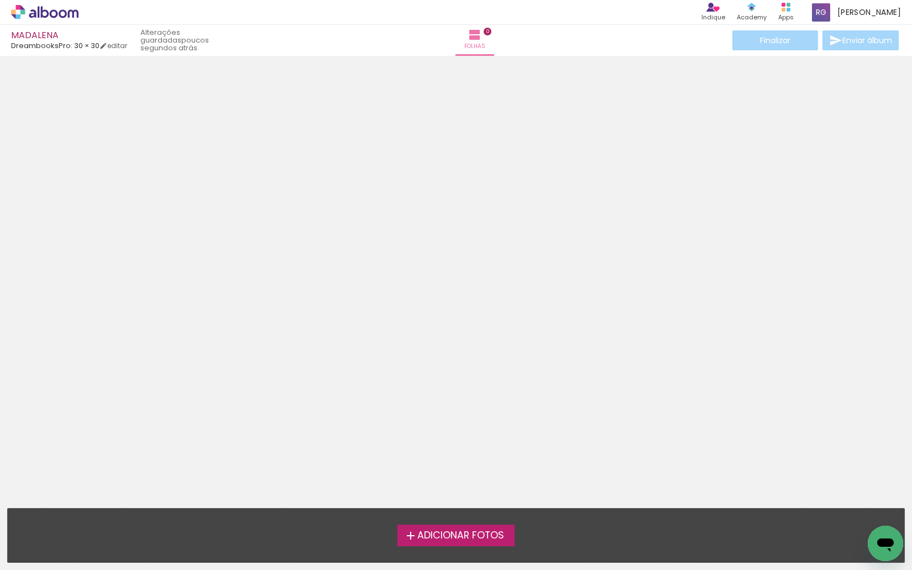
click at [60, 10] on icon at bounding box center [44, 12] width 67 height 14
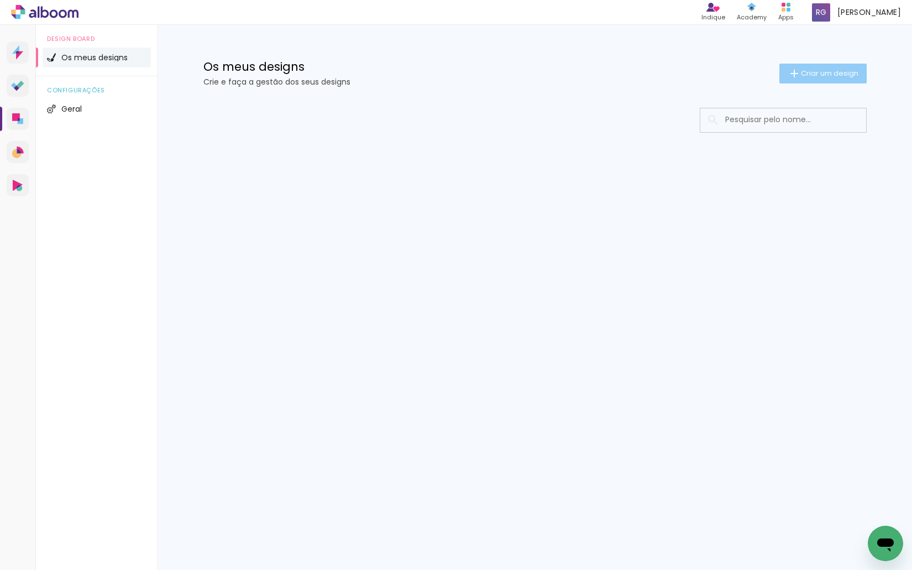
click at [807, 70] on span "Criar um design" at bounding box center [829, 73] width 57 height 7
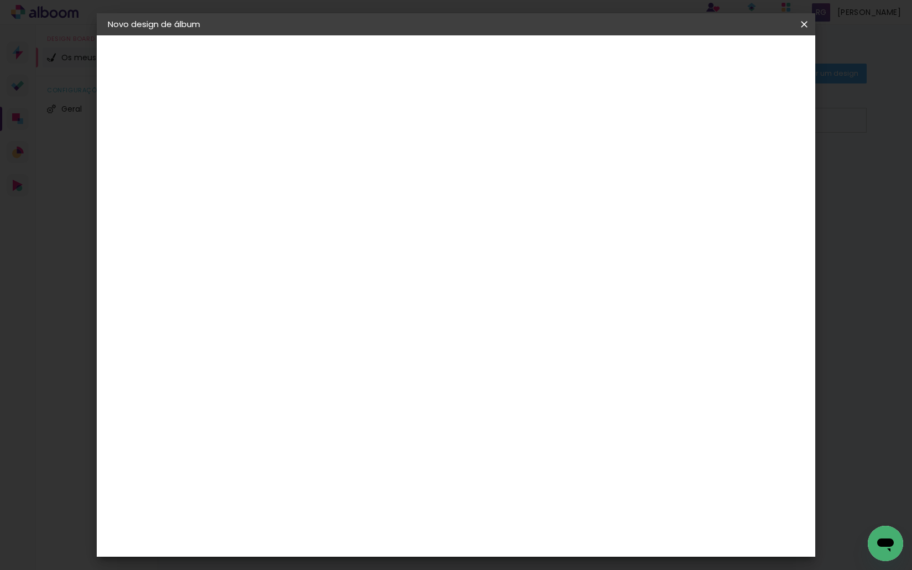
click at [289, 143] on input at bounding box center [289, 148] width 0 height 17
type input "flavia"
type paper-input "flavia"
click at [0, 0] on slot "Avançar" at bounding box center [0, 0] width 0 height 0
click at [807, 22] on iron-icon at bounding box center [804, 24] width 13 height 11
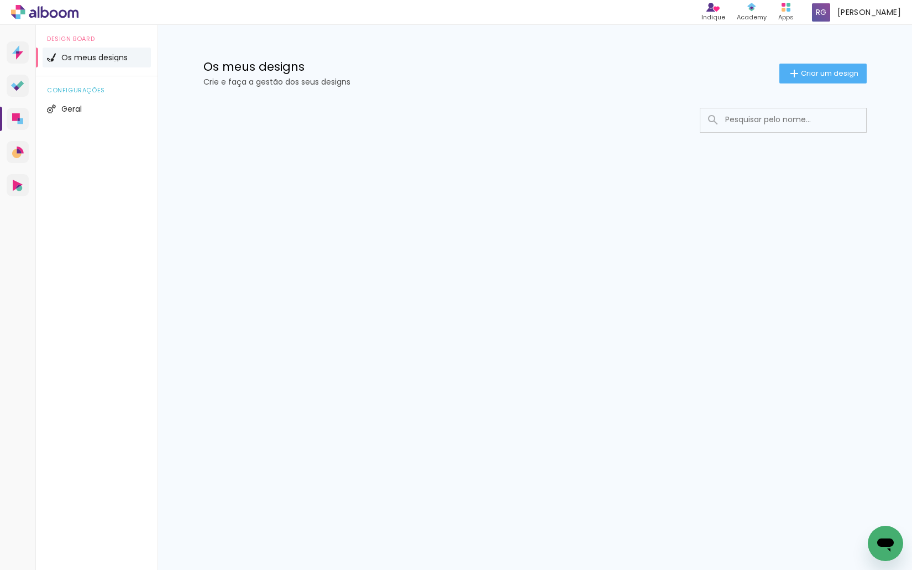
click at [61, 5] on icon at bounding box center [44, 12] width 67 height 14
click at [48, 6] on icon at bounding box center [44, 12] width 67 height 14
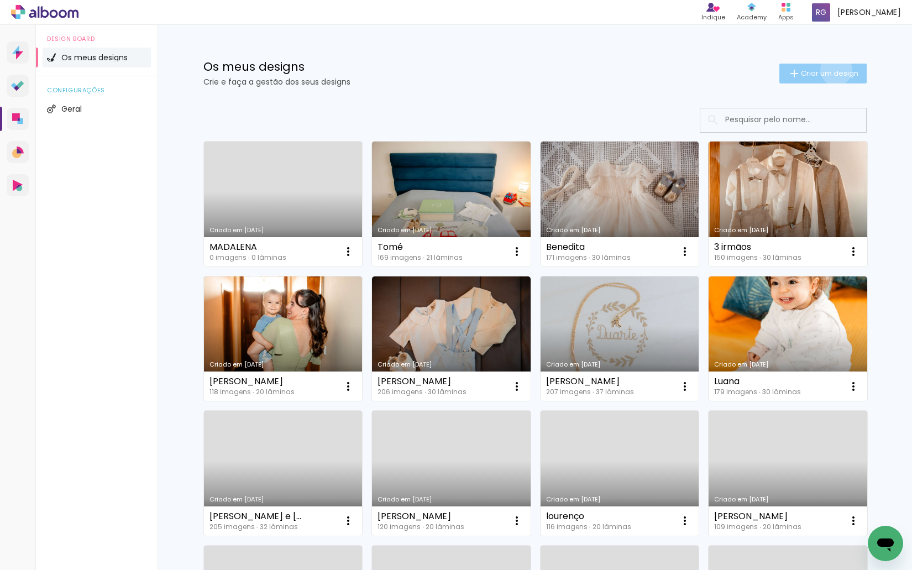
click at [830, 70] on span "Criar um design" at bounding box center [829, 73] width 57 height 7
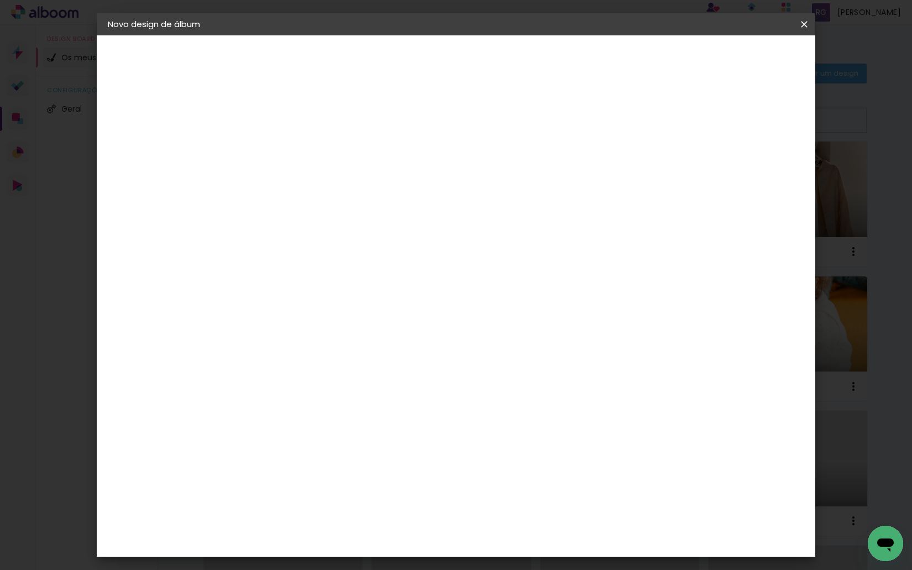
click at [289, 152] on input at bounding box center [289, 148] width 0 height 17
type input "flavia"
type paper-input "flavia"
click at [0, 0] on slot "Avançar" at bounding box center [0, 0] width 0 height 0
click at [353, 252] on div "DreambooksPro" at bounding box center [317, 249] width 72 height 9
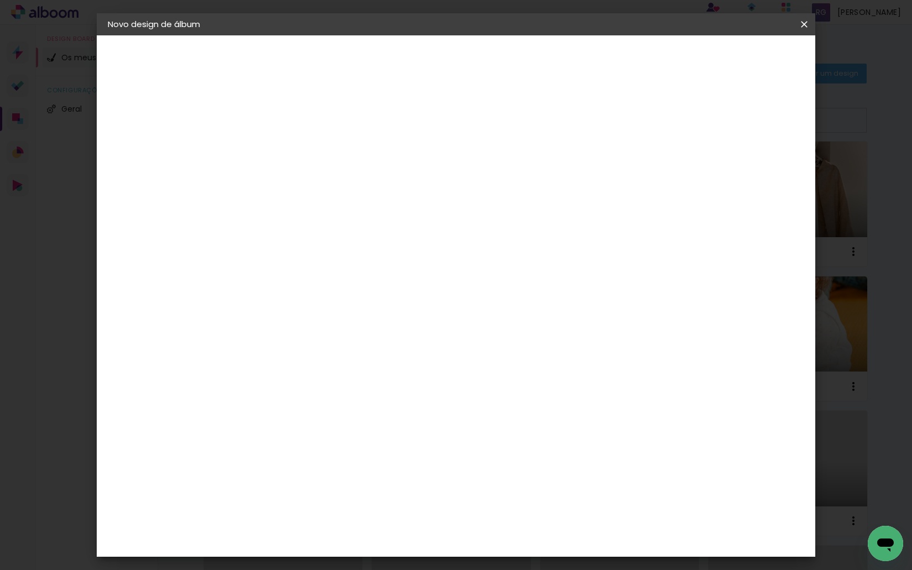
click at [0, 0] on slot "Avançar" at bounding box center [0, 0] width 0 height 0
click at [332, 184] on input "text" at bounding box center [310, 192] width 43 height 17
click at [535, 184] on paper-item "Álbum" at bounding box center [527, 183] width 221 height 22
type input "Álbum"
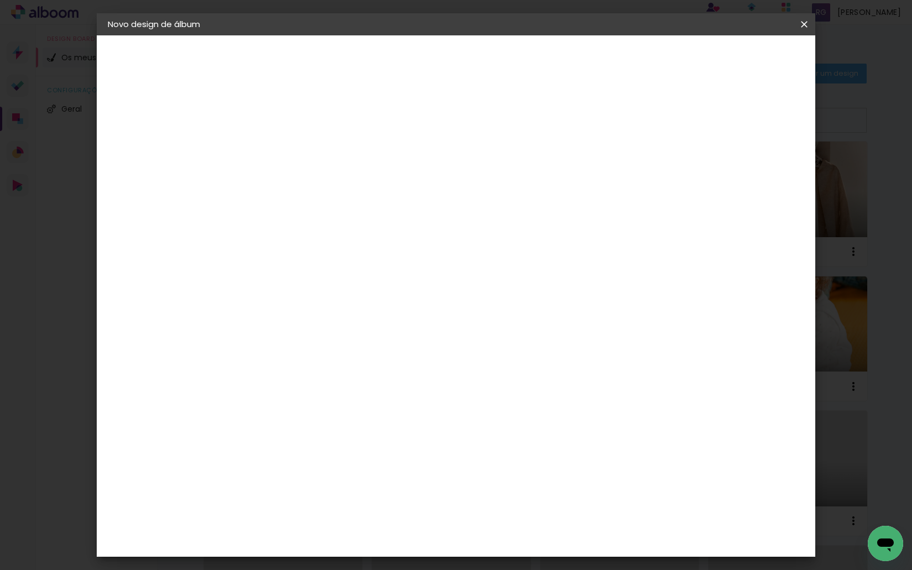
click at [363, 293] on span "20 × 20" at bounding box center [337, 304] width 51 height 23
click at [469, 53] on paper-button "Avançar" at bounding box center [442, 58] width 54 height 19
click at [735, 60] on span "Iniciar design" at bounding box center [710, 59] width 50 height 8
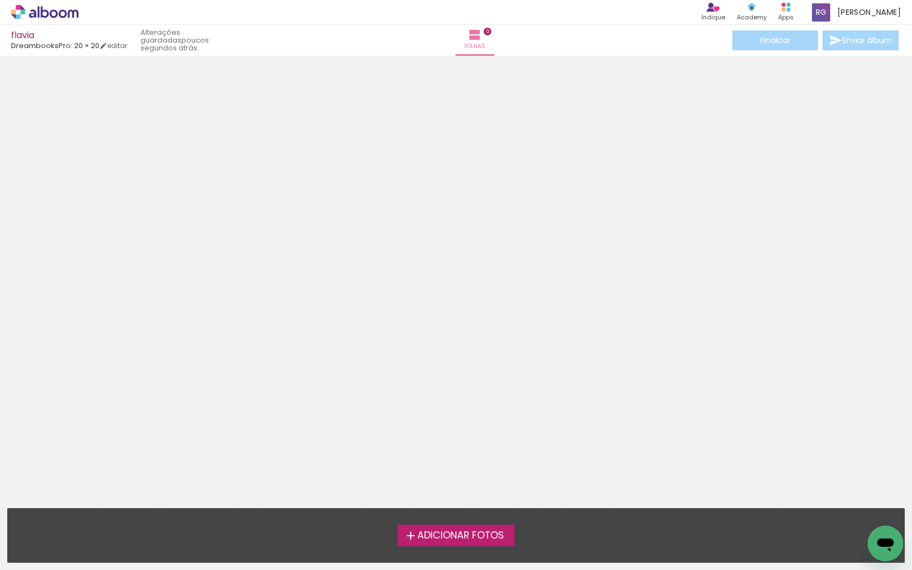
click at [456, 534] on span "Adicionar Fotos" at bounding box center [460, 536] width 87 height 10
click at [0, 0] on input "file" at bounding box center [0, 0] width 0 height 0
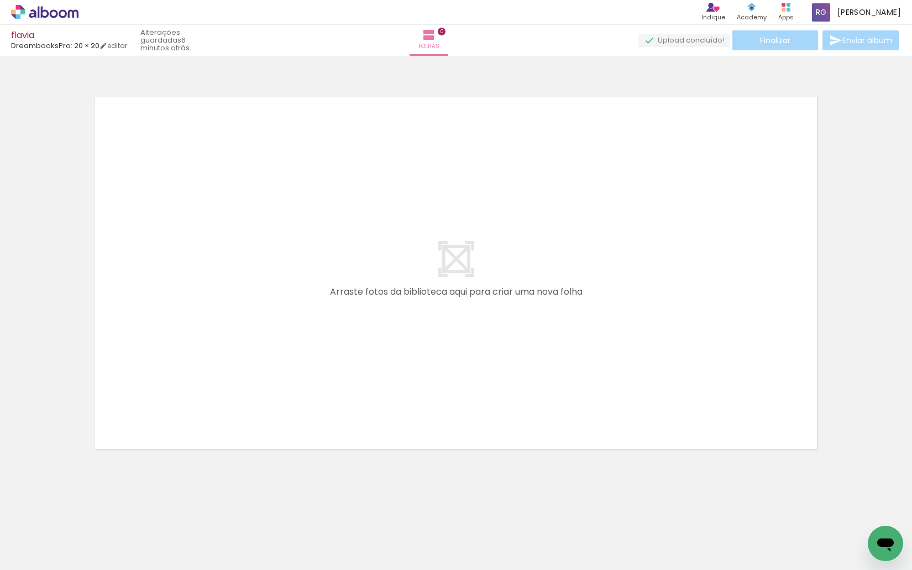
click at [30, 555] on span "Adicionar Fotos" at bounding box center [39, 555] width 33 height 12
click at [0, 0] on input "file" at bounding box center [0, 0] width 0 height 0
